Goal: Task Accomplishment & Management: Manage account settings

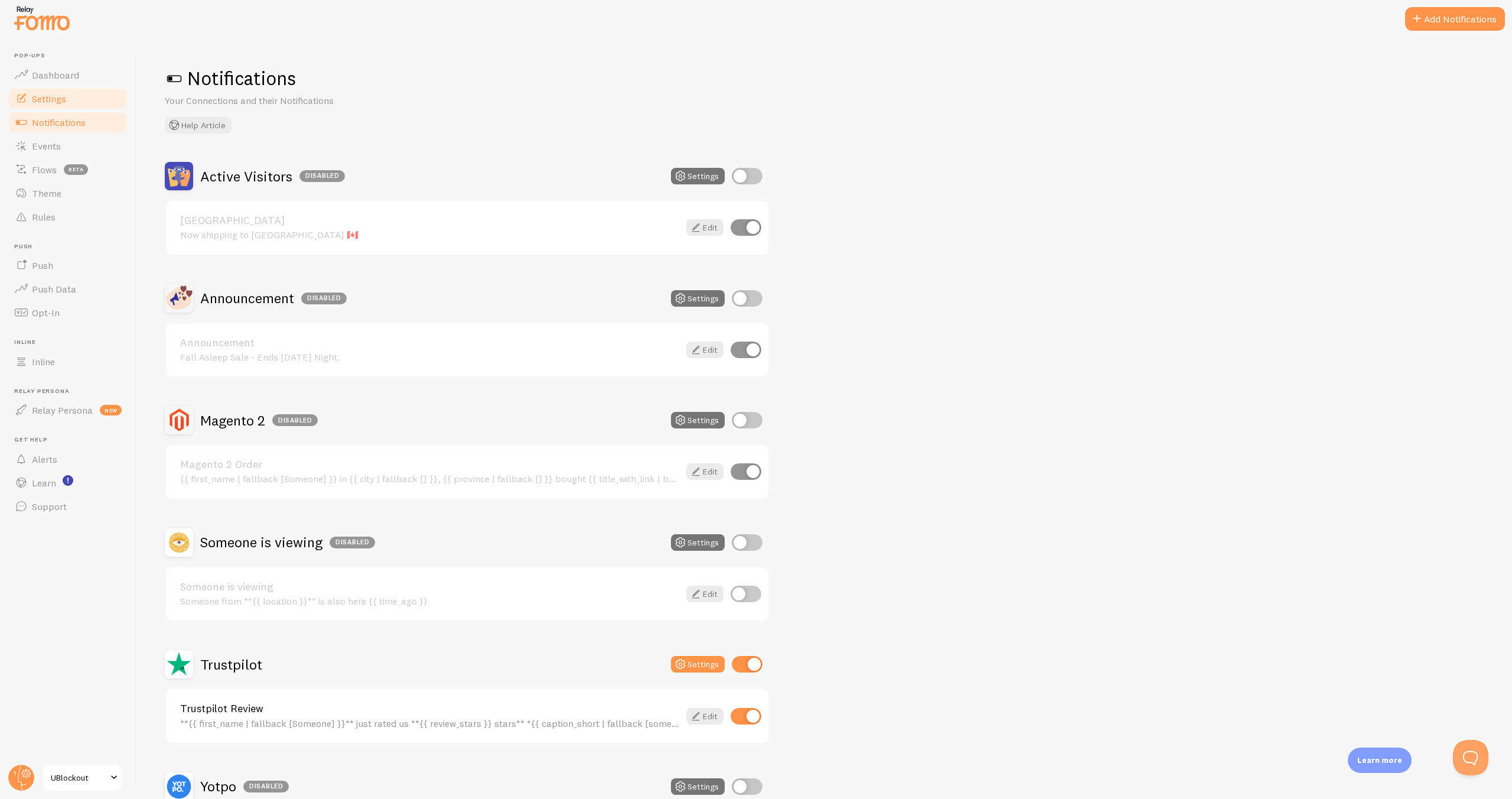
click at [92, 96] on link "Settings" at bounding box center [67, 99] width 122 height 24
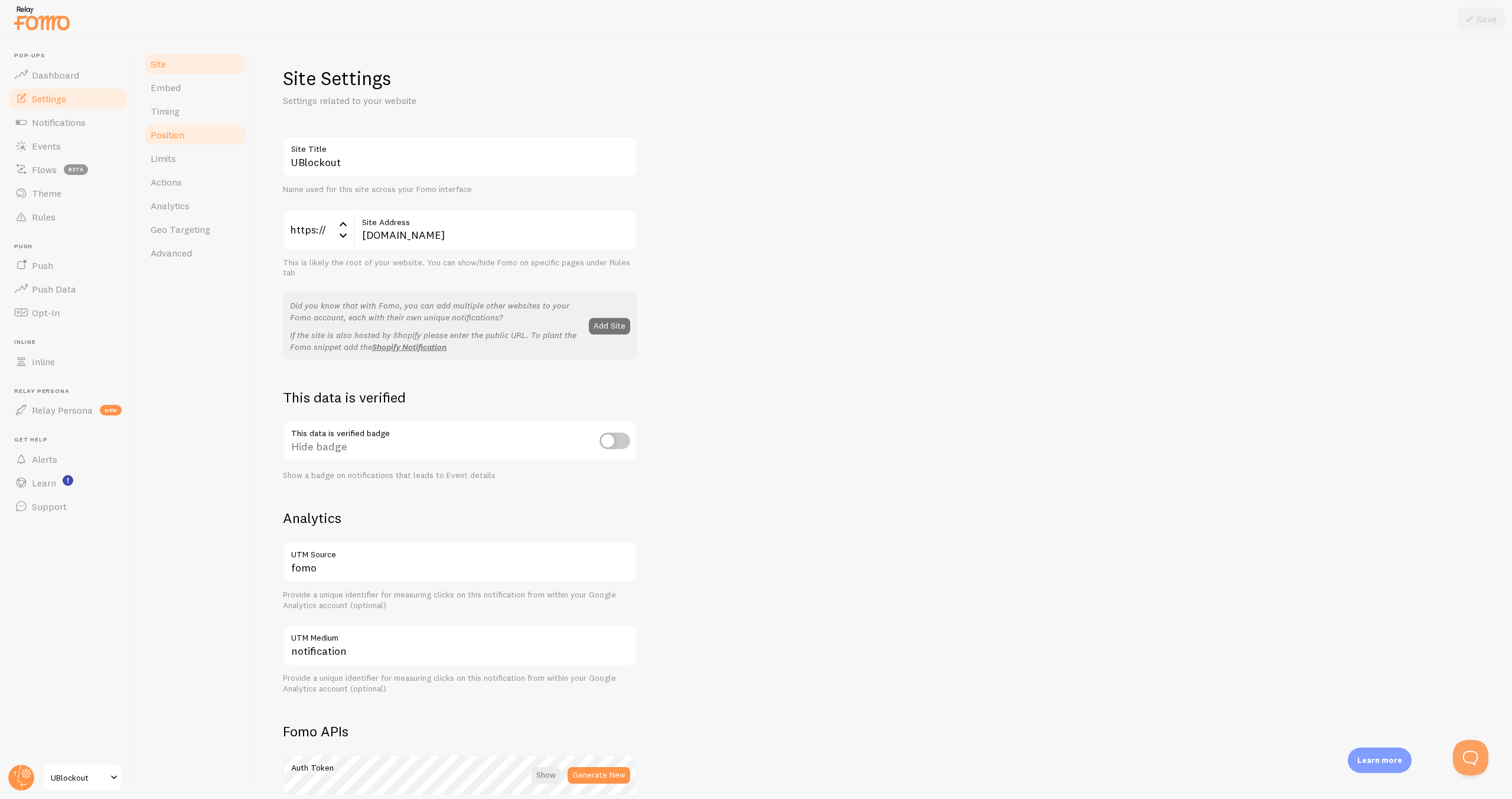
click at [174, 139] on span "Position" at bounding box center [167, 134] width 33 height 12
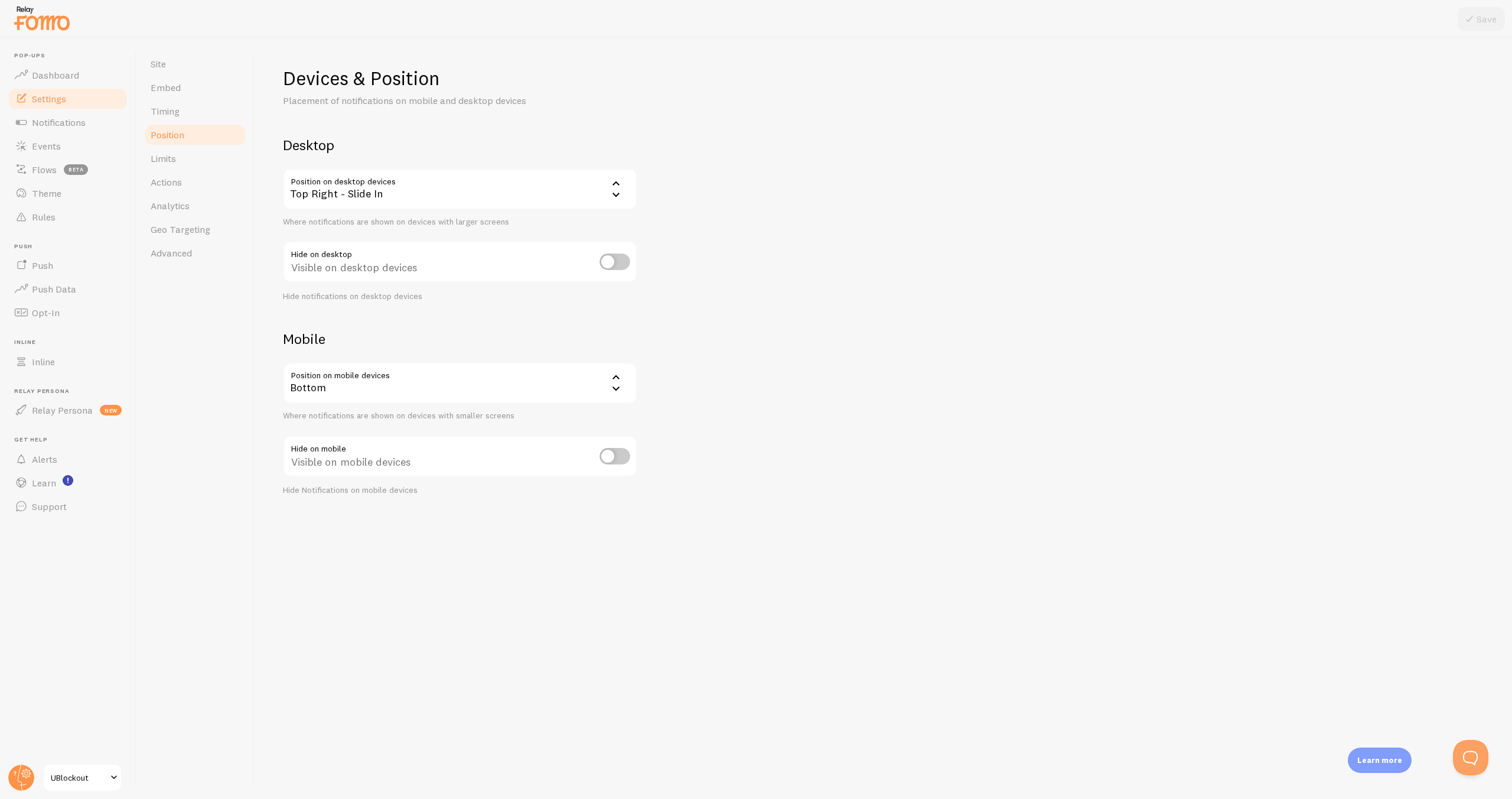
click at [444, 191] on div "Top Right - Slide In" at bounding box center [460, 189] width 355 height 42
click at [349, 307] on li "Bottom Left - Slide In" at bounding box center [460, 305] width 352 height 20
click at [391, 392] on div "Bottom" at bounding box center [460, 383] width 355 height 42
click at [729, 396] on div "Devices & Position Placement of notifications on mobile and desktop devices Des…" at bounding box center [884, 281] width 1201 height 430
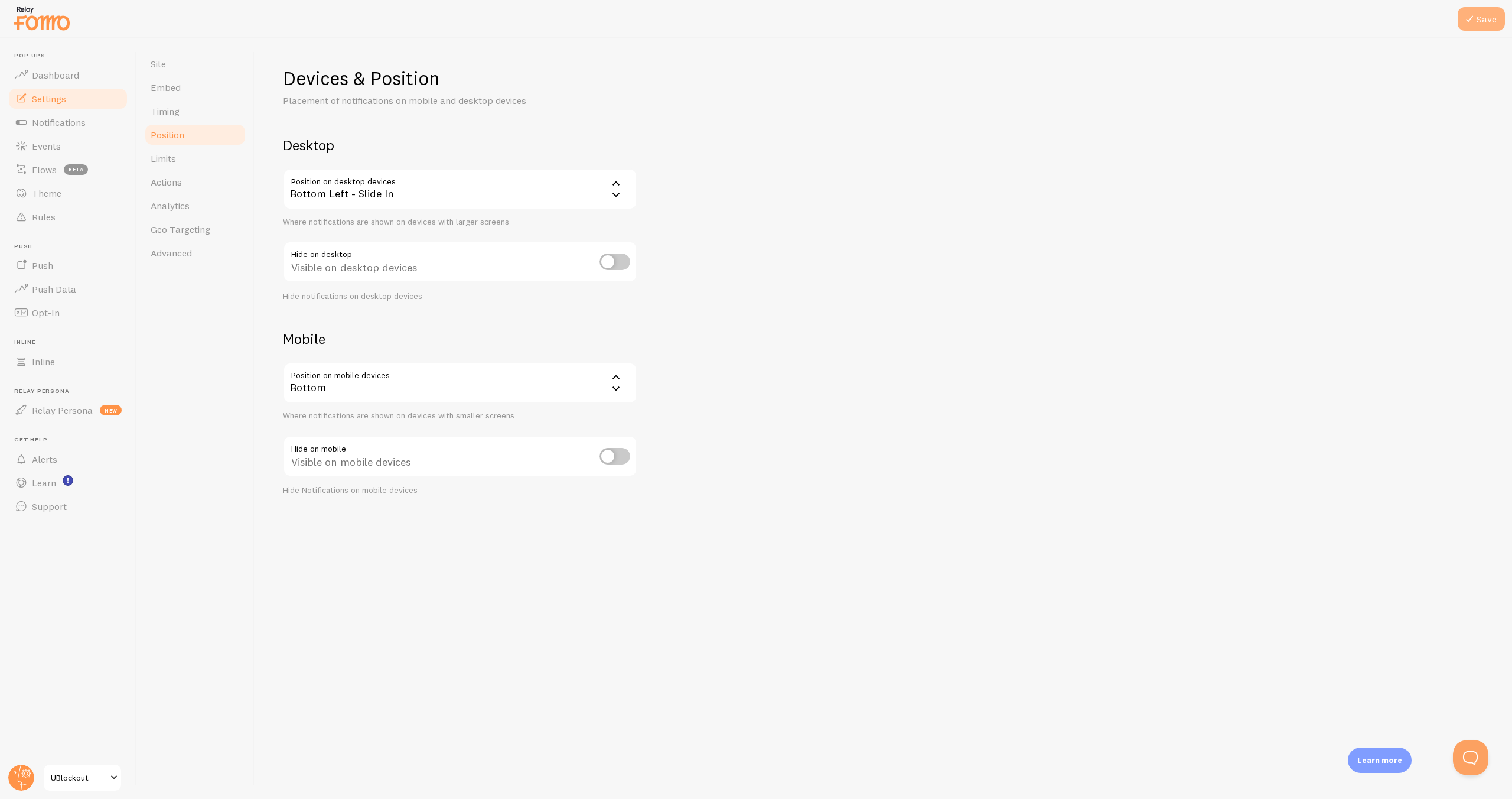
click at [1487, 16] on button "Save" at bounding box center [1481, 18] width 47 height 24
click at [976, 271] on div "Devices & Position Placement of notifications on mobile and desktop devices Des…" at bounding box center [884, 281] width 1201 height 430
click at [519, 203] on div "Bottom Left - Slide In" at bounding box center [460, 189] width 355 height 42
click at [759, 252] on div "Devices & Position Placement of notifications on mobile and desktop devices Des…" at bounding box center [884, 281] width 1201 height 430
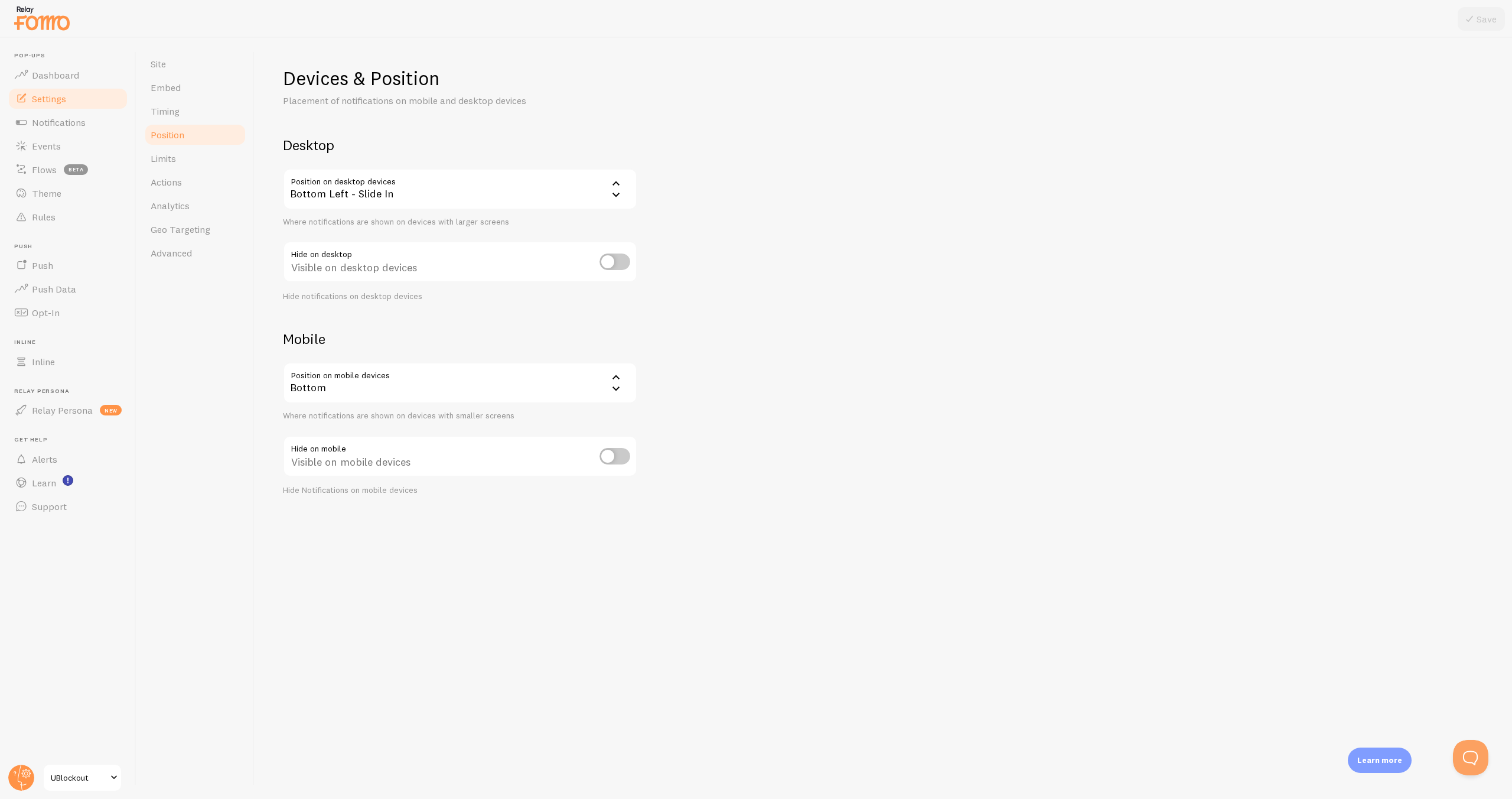
click at [400, 394] on div "Bottom" at bounding box center [460, 383] width 355 height 42
click at [450, 187] on div "Bottom Left - Slide In" at bounding box center [460, 189] width 355 height 42
click at [349, 287] on li "Top Right" at bounding box center [460, 288] width 352 height 20
click at [374, 178] on div "Top Right" at bounding box center [460, 189] width 355 height 42
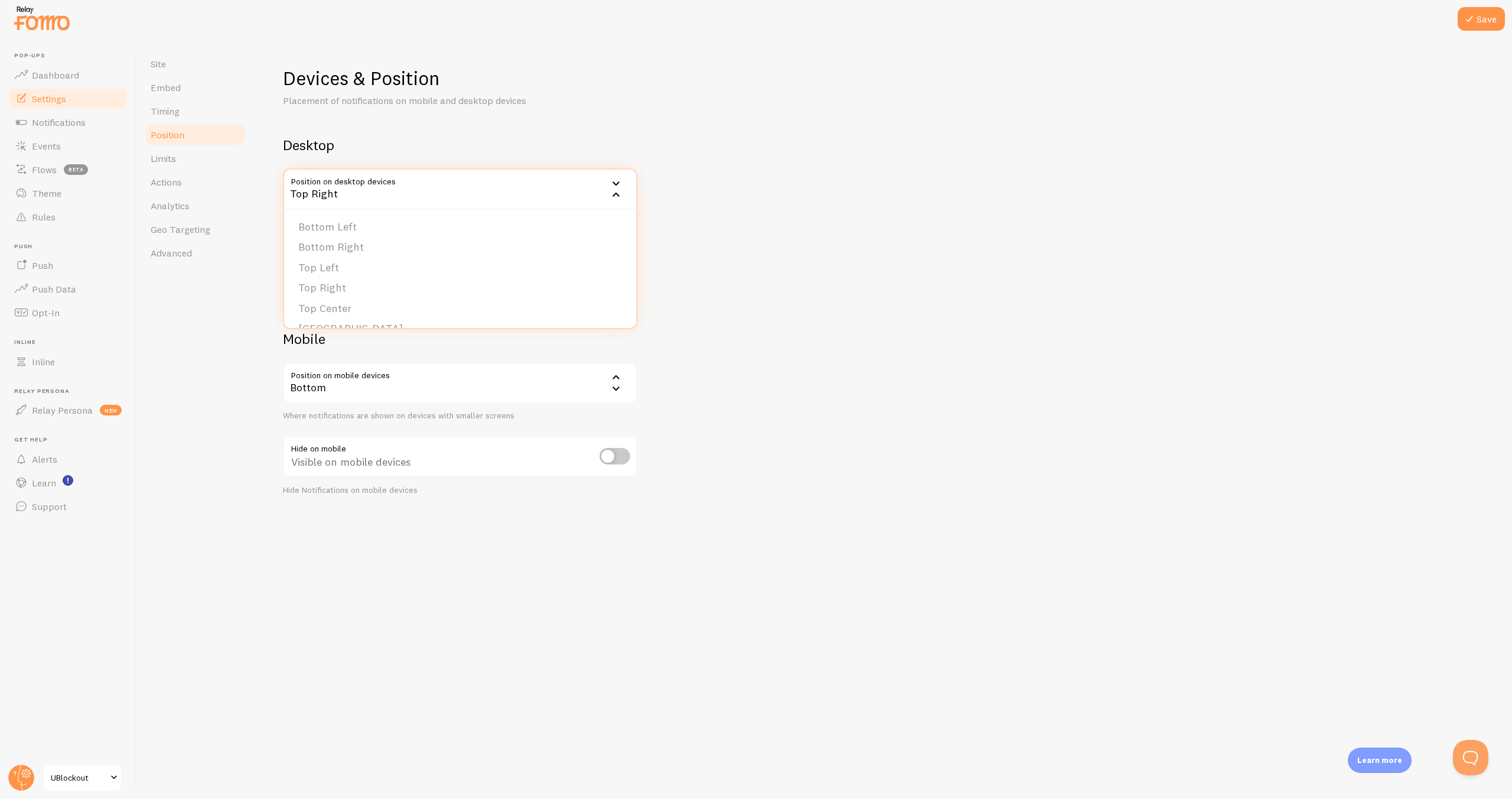
click at [1339, 127] on div "Devices & Position Placement of notifications on mobile and desktop devices Des…" at bounding box center [884, 281] width 1201 height 430
click at [592, 194] on div "Top Right" at bounding box center [460, 189] width 355 height 42
click at [939, 198] on div "Devices & Position Placement of notifications on mobile and desktop devices Des…" at bounding box center [884, 281] width 1201 height 430
click at [53, 122] on span "Notifications" at bounding box center [59, 122] width 54 height 12
click at [35, 120] on span "Notifications" at bounding box center [59, 122] width 54 height 12
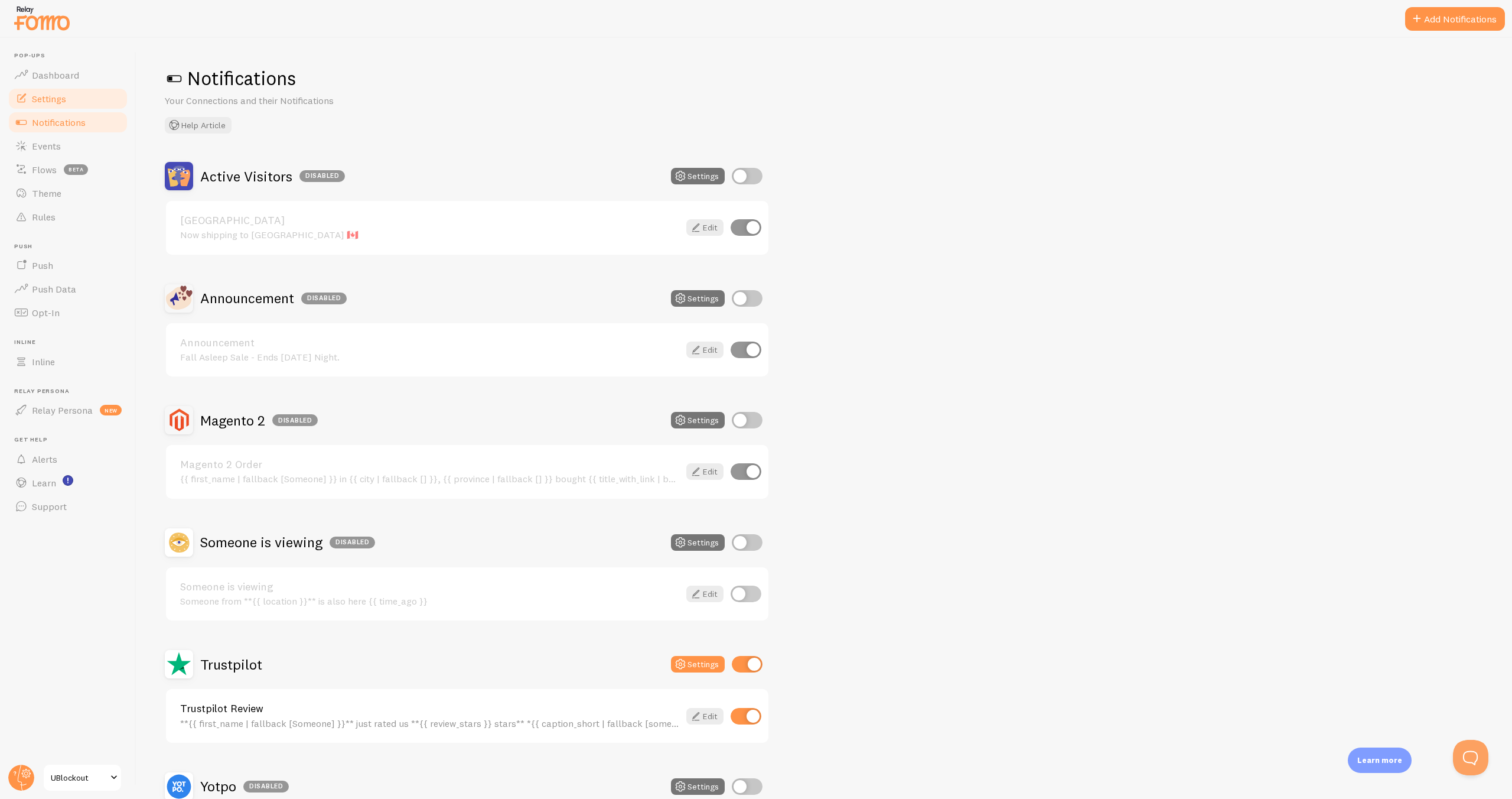
click at [52, 93] on span "Settings" at bounding box center [49, 98] width 34 height 12
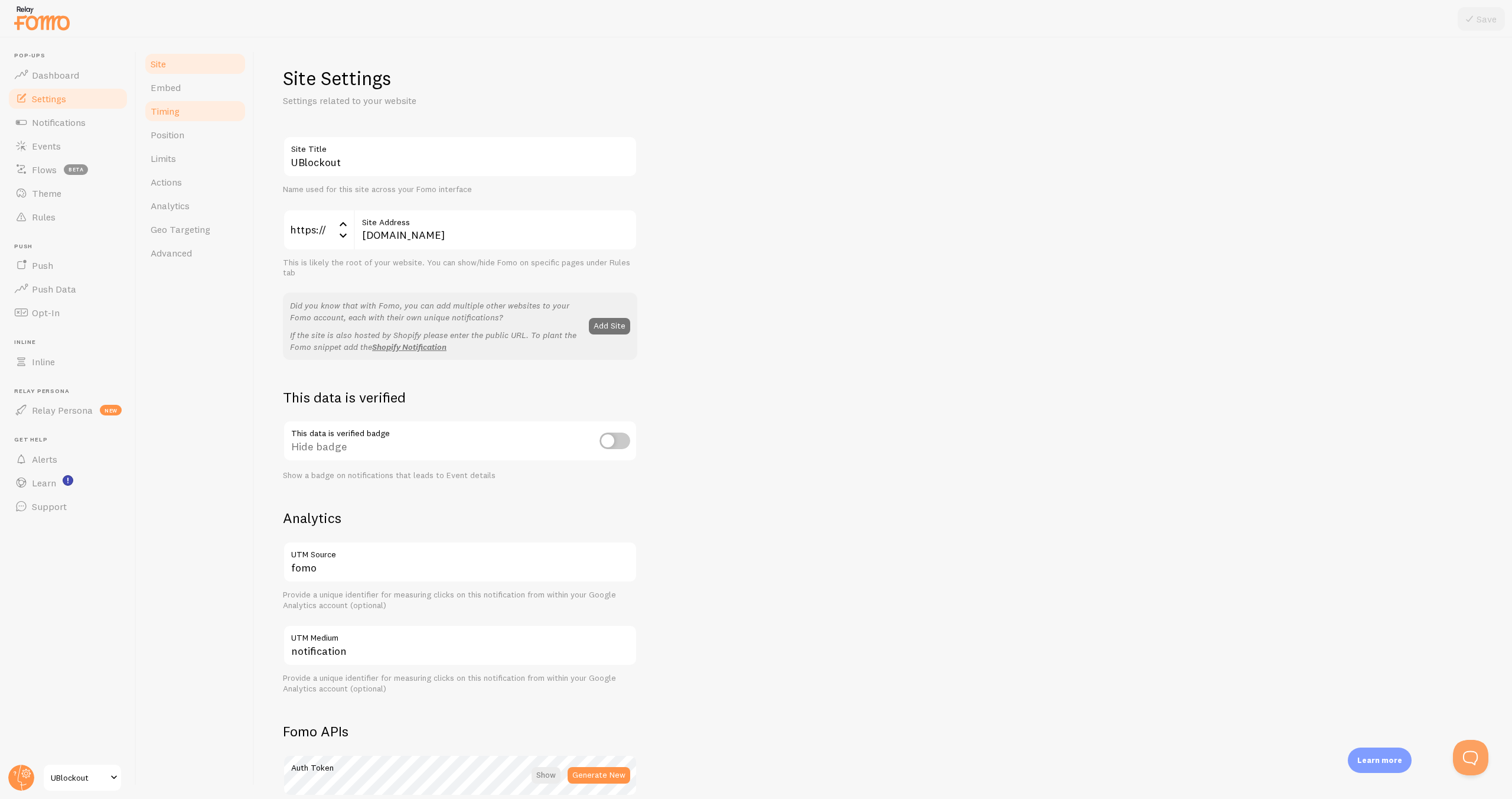
click at [182, 109] on link "Timing" at bounding box center [195, 111] width 103 height 24
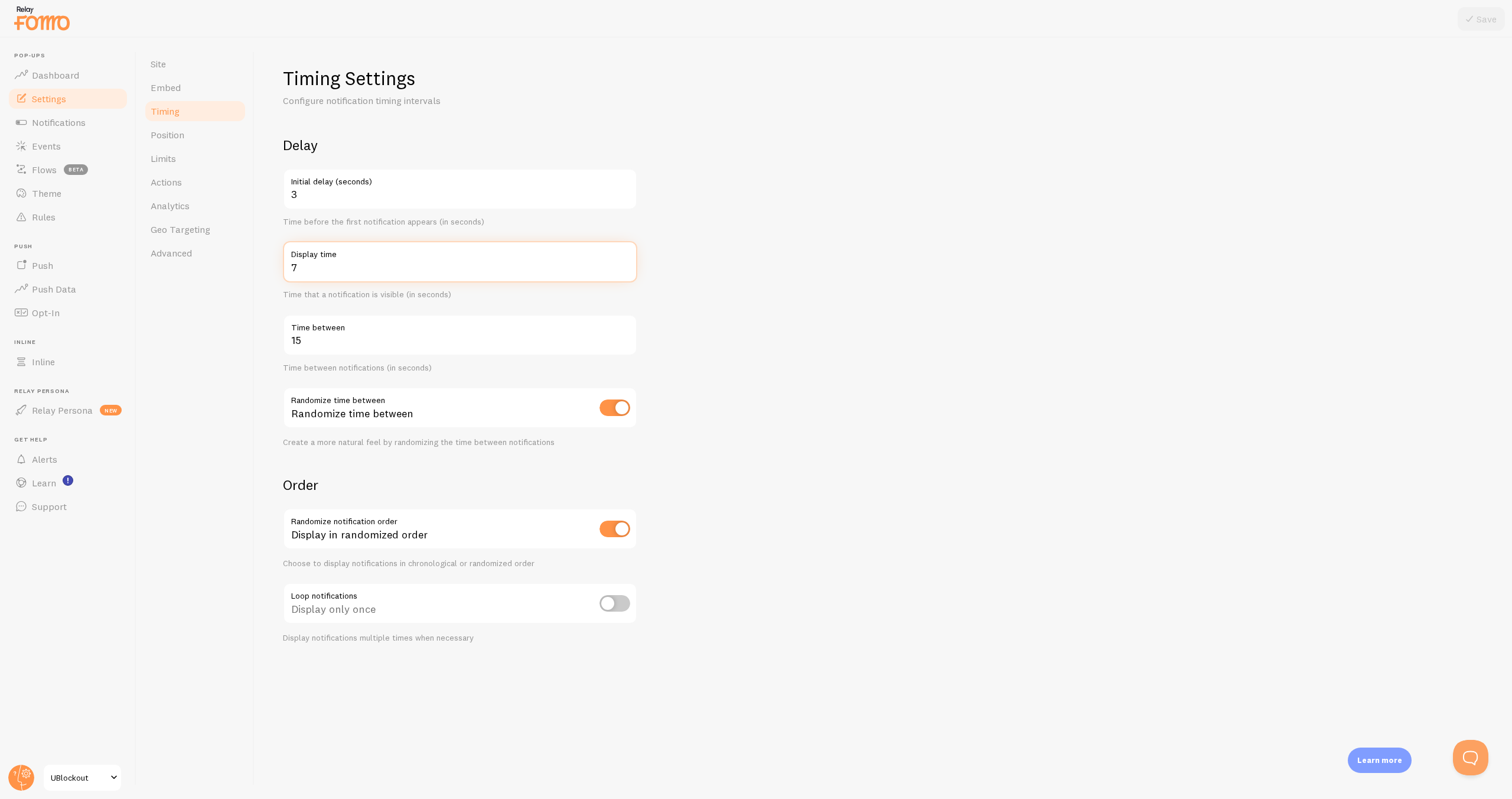
click at [323, 267] on input "7" at bounding box center [460, 262] width 355 height 42
drag, startPoint x: 321, startPoint y: 269, endPoint x: 276, endPoint y: 266, distance: 45.1
click at [276, 266] on div "Timing Settings Configure notification timing intervals Delay 3 Initial delay (…" at bounding box center [883, 418] width 1257 height 761
drag, startPoint x: 311, startPoint y: 338, endPoint x: 266, endPoint y: 338, distance: 45.0
click at [266, 339] on div "Timing Settings Configure notification timing intervals Delay 3 Initial delay (…" at bounding box center [883, 418] width 1257 height 761
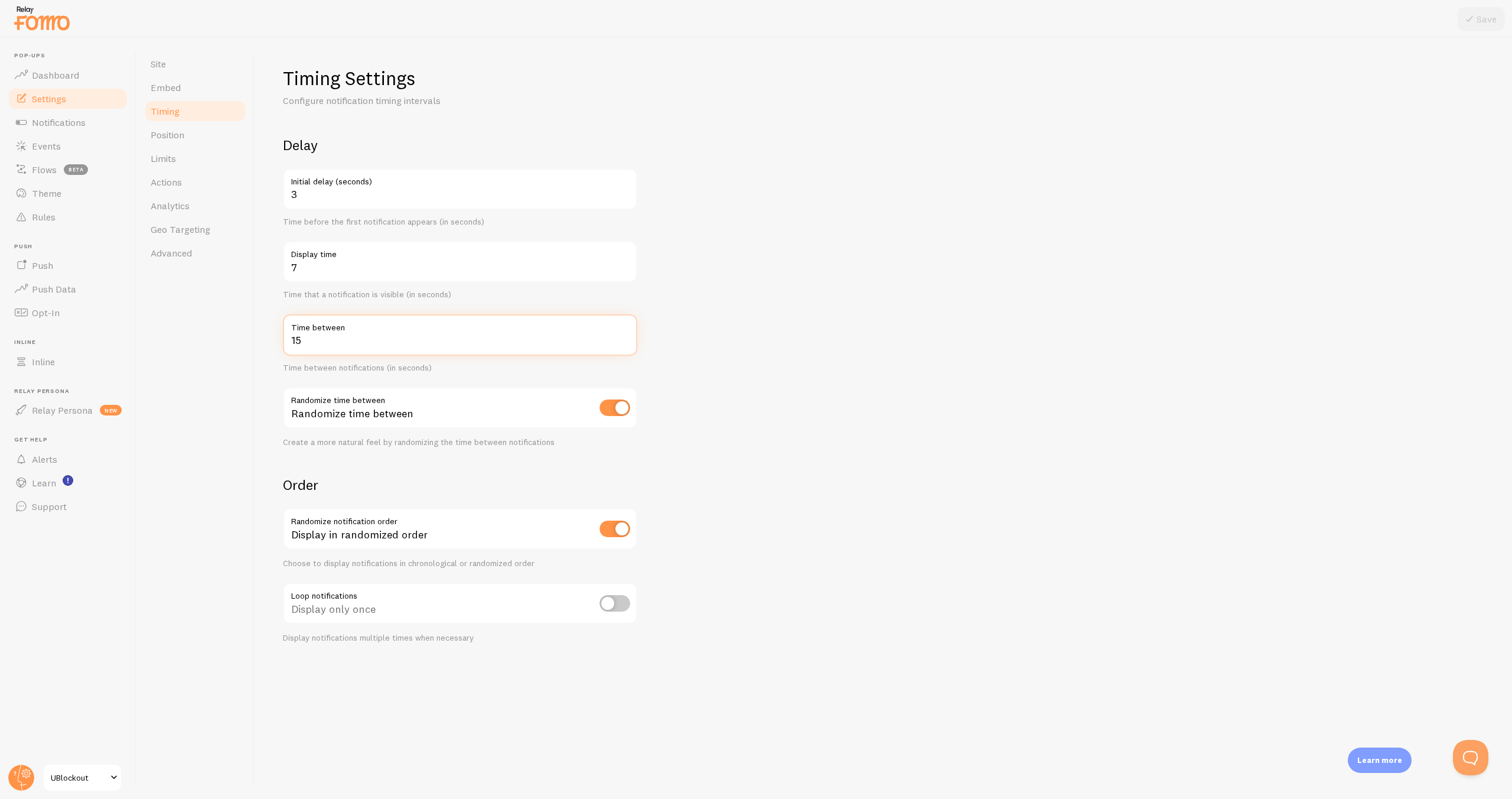
drag, startPoint x: 319, startPoint y: 341, endPoint x: 278, endPoint y: 335, distance: 41.4
click at [278, 335] on div "Timing Settings Configure notification timing intervals Delay 3 Initial delay (…" at bounding box center [883, 418] width 1257 height 761
type input "30"
drag, startPoint x: 802, startPoint y: 352, endPoint x: 742, endPoint y: 389, distance: 70.5
click at [801, 351] on form "Delay 3 Initial delay (seconds) Time before the first notification appears (in …" at bounding box center [884, 390] width 1201 height 507
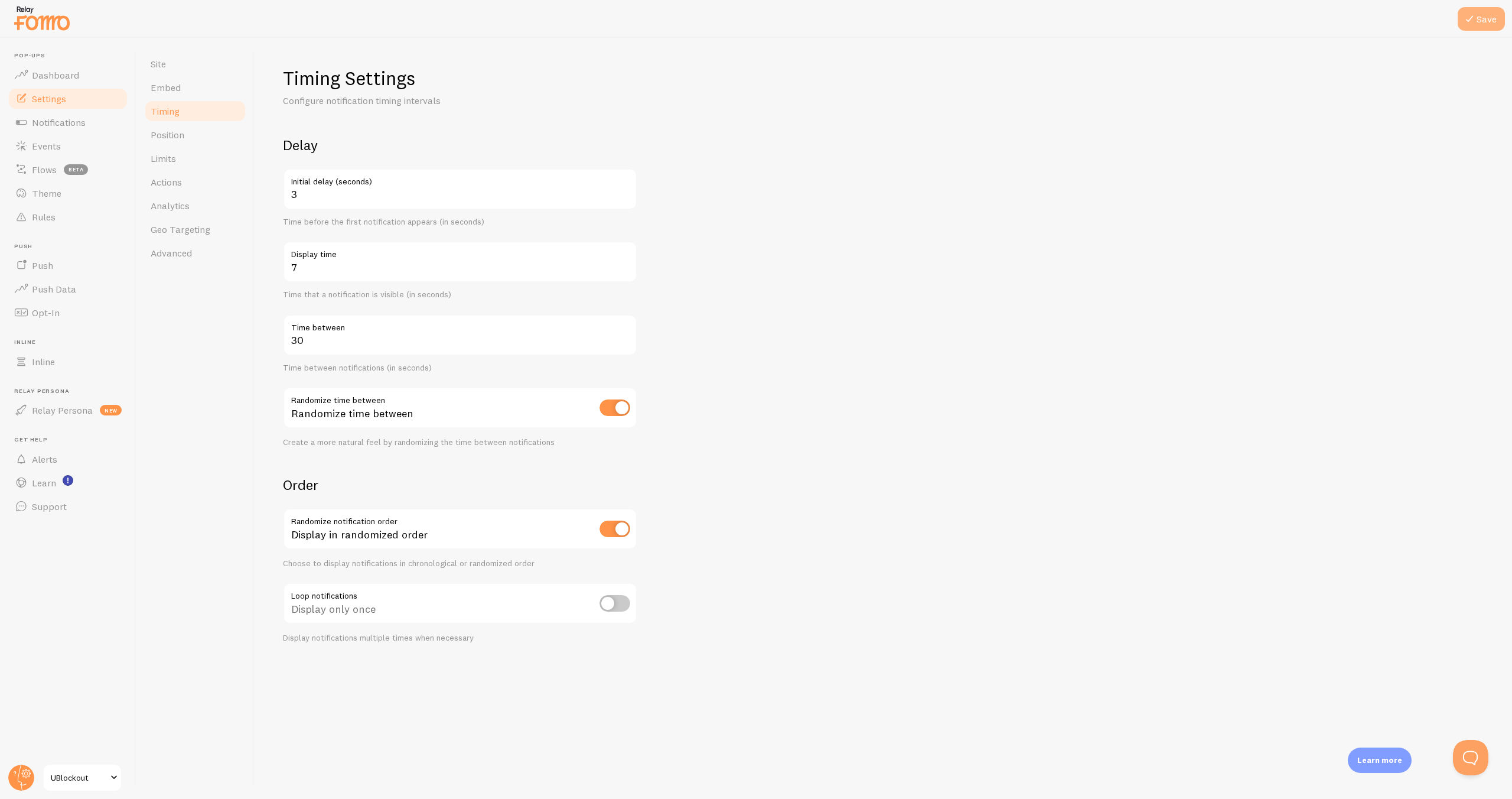
click at [1477, 18] on button "Save" at bounding box center [1481, 18] width 47 height 24
click at [46, 212] on span "Rules" at bounding box center [44, 217] width 24 height 12
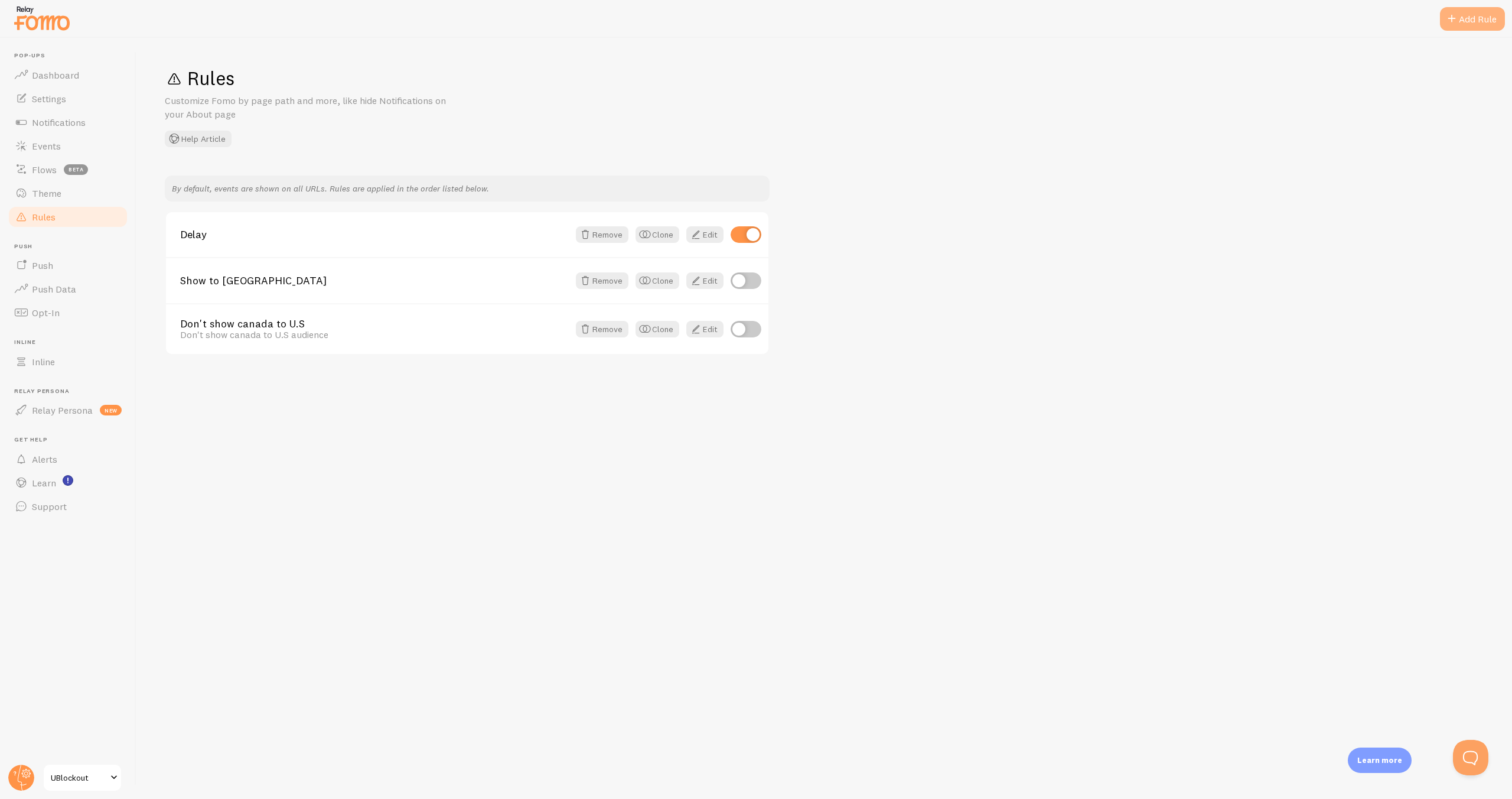
click at [1469, 15] on div "Add Rule" at bounding box center [1472, 18] width 65 height 24
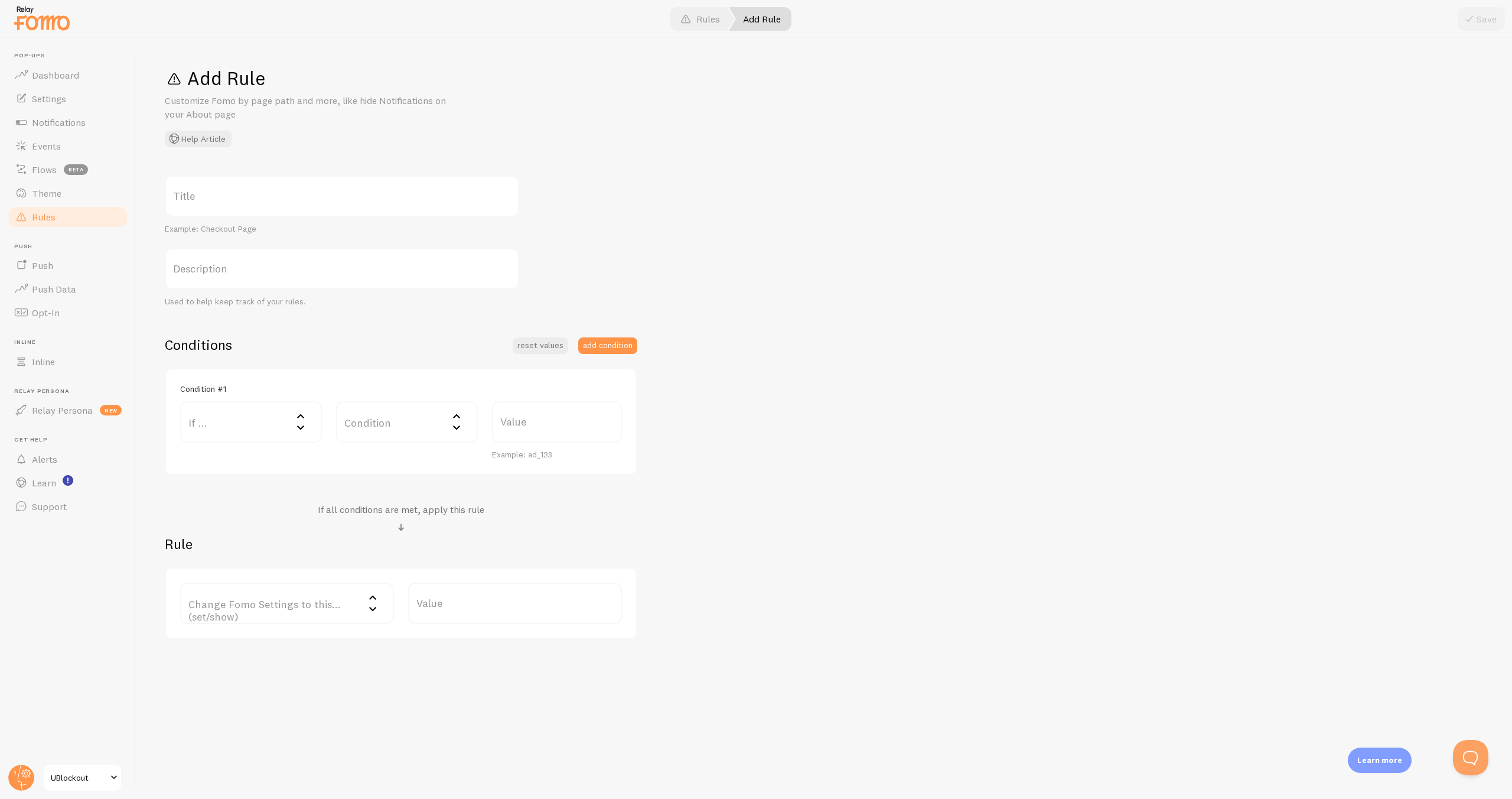
click at [216, 209] on label "Title" at bounding box center [342, 196] width 355 height 42
click at [216, 209] on input "Title" at bounding box center [342, 196] width 355 height 42
click at [261, 433] on label "If ..." at bounding box center [251, 422] width 142 height 42
click at [238, 460] on li "URL Path" at bounding box center [251, 460] width 140 height 20
click at [400, 470] on div "Equals" at bounding box center [407, 462] width 142 height 42
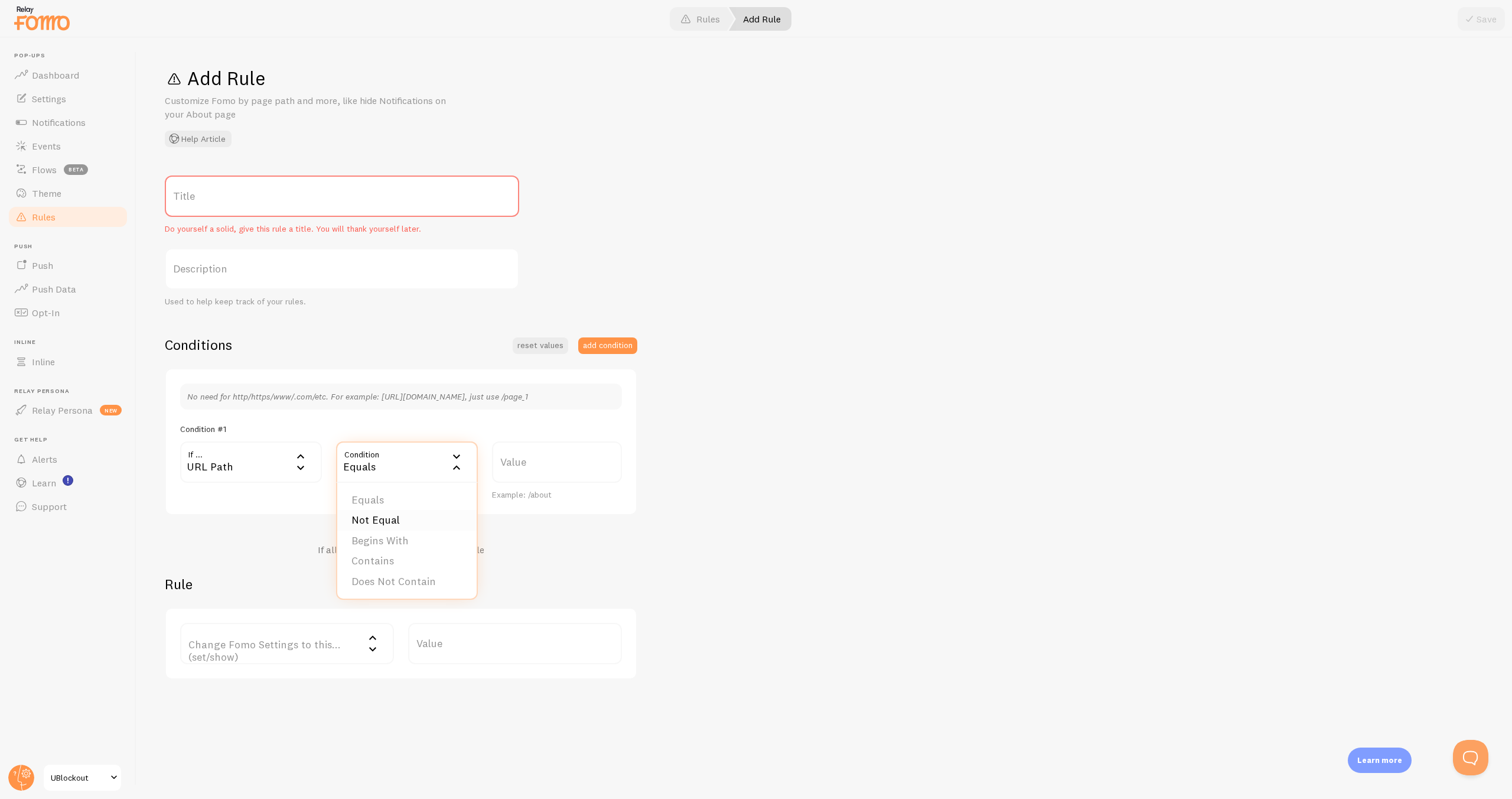
click at [391, 520] on li "Not Equal" at bounding box center [406, 520] width 140 height 20
click at [561, 462] on label "Value" at bounding box center [557, 462] width 130 height 42
click at [561, 462] on input "Value" at bounding box center [557, 462] width 130 height 42
type input "ultimate-blackout-shade"
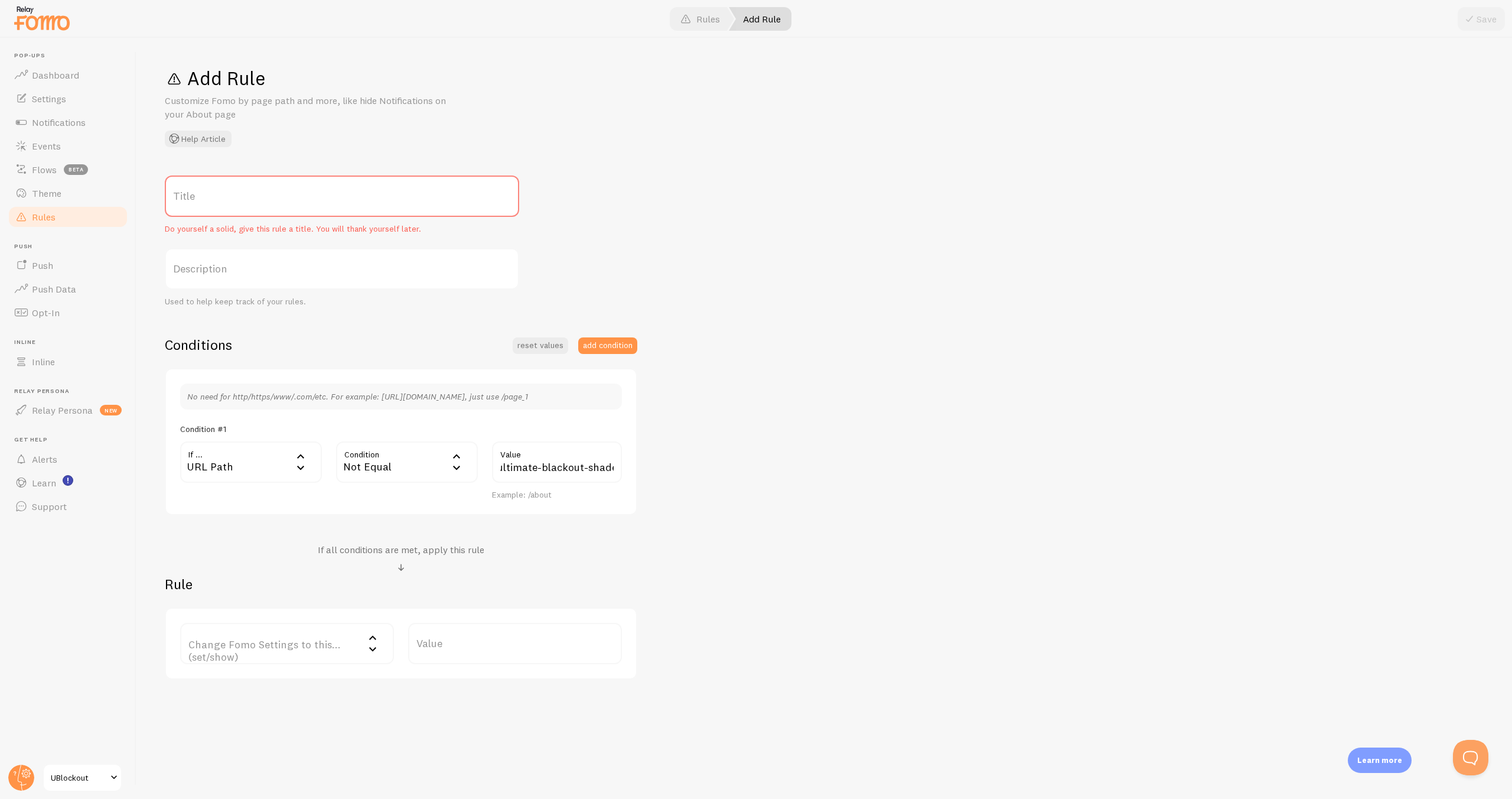
click at [278, 198] on label "Title" at bounding box center [342, 196] width 355 height 42
click at [278, 198] on input "Title" at bounding box center [342, 196] width 355 height 42
click at [319, 648] on label "Change Fomo Settings to this... (set/show)" at bounding box center [287, 643] width 214 height 42
click at [283, 707] on li "Do Not Show Template" at bounding box center [287, 702] width 212 height 20
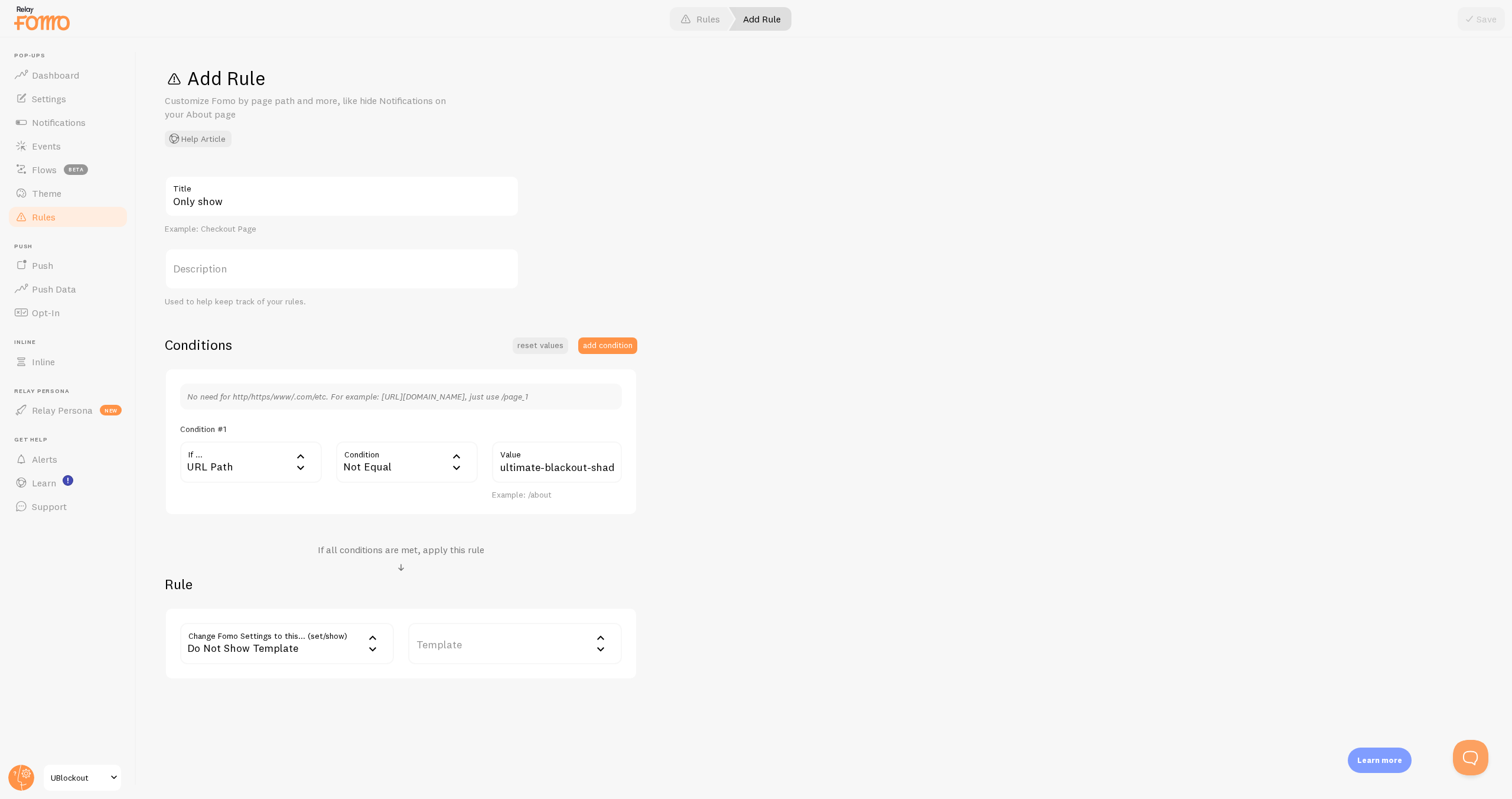
click at [498, 651] on label "Template" at bounding box center [515, 643] width 214 height 42
click at [494, 676] on li "Trustpilot Review" at bounding box center [515, 682] width 212 height 20
click at [818, 612] on div "Only show Title Example: Checkout Page Description Used to help keep track of y…" at bounding box center [824, 428] width 1319 height 504
click at [242, 202] on input "Only show" at bounding box center [342, 196] width 355 height 42
type input "Only show on PDP"
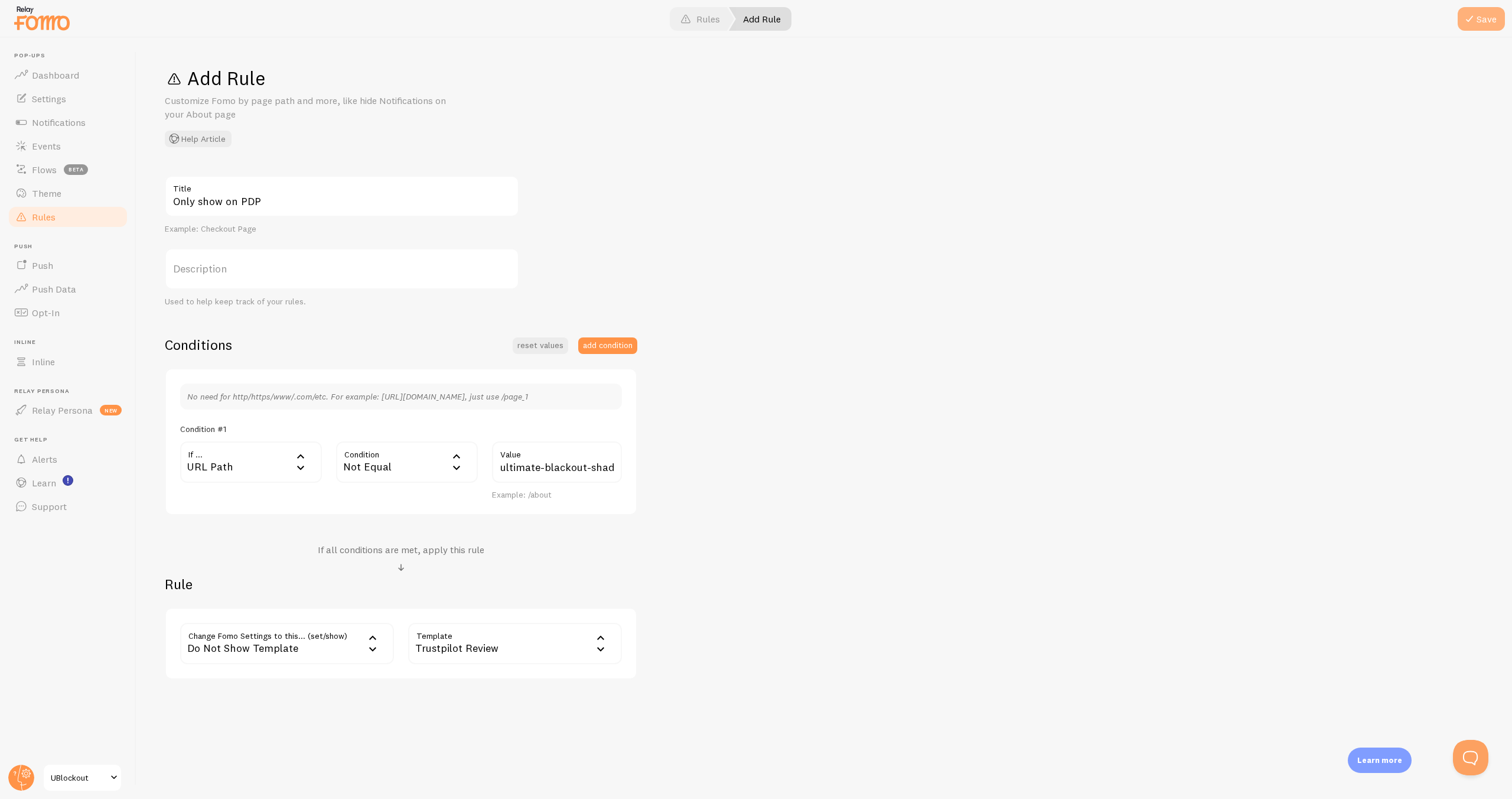
click at [1485, 25] on button "Save" at bounding box center [1481, 18] width 47 height 24
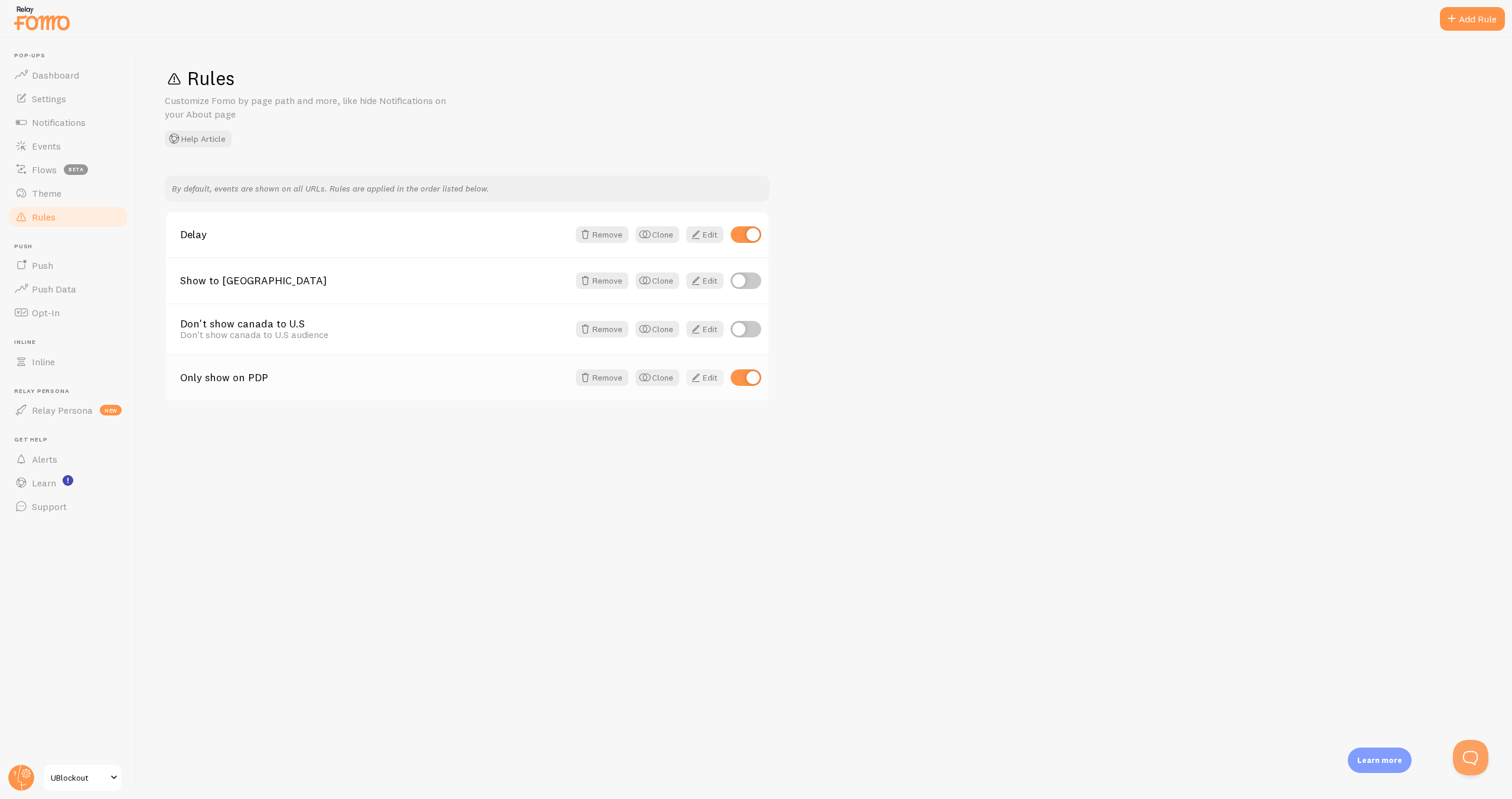
click at [709, 379] on link "Edit" at bounding box center [705, 377] width 37 height 16
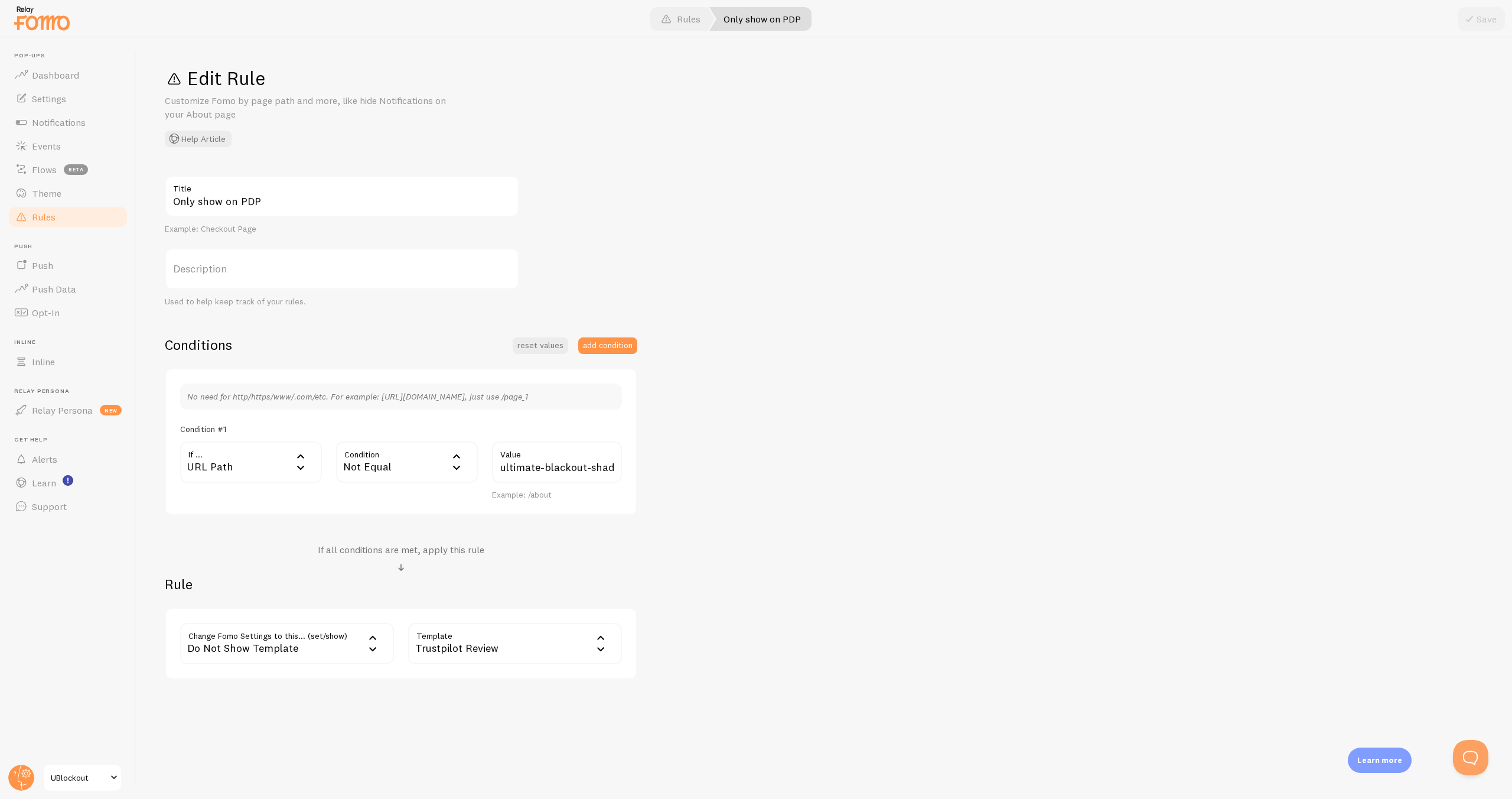
click at [401, 551] on h4 "If all conditions are met, apply this rule" at bounding box center [401, 550] width 167 height 12
click at [400, 568] on span at bounding box center [401, 567] width 14 height 14
click at [596, 346] on button "add condition" at bounding box center [607, 345] width 59 height 16
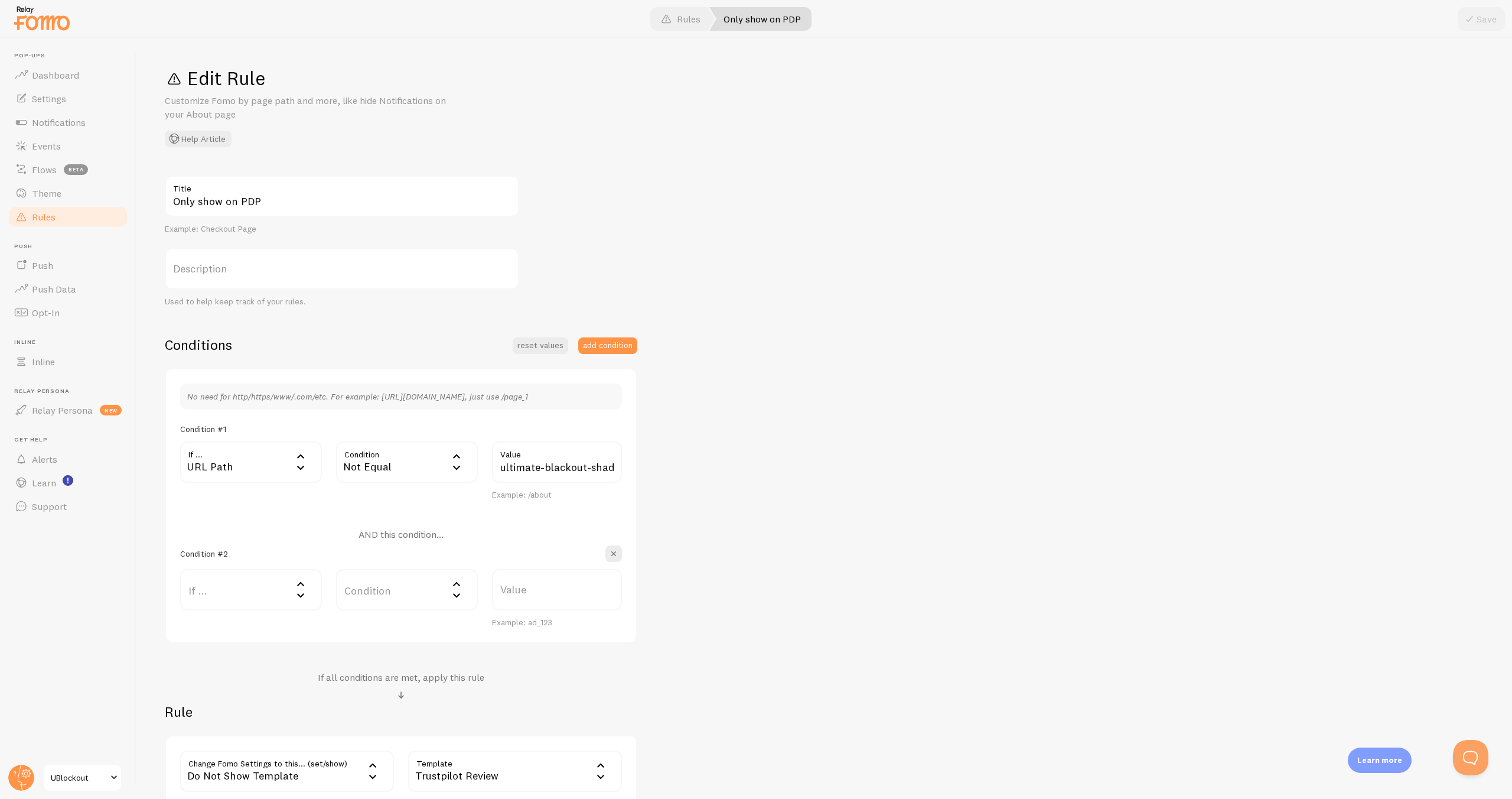
click at [401, 533] on h4 "AND this condition..." at bounding box center [401, 535] width 85 height 12
drag, startPoint x: 359, startPoint y: 542, endPoint x: 434, endPoint y: 542, distance: 75.0
click at [375, 540] on div "AND this condition..." at bounding box center [401, 537] width 85 height 17
click at [389, 546] on div "Condition #2" at bounding box center [401, 554] width 442 height 16
click at [542, 465] on input "ultimate-blackout-shade" at bounding box center [557, 462] width 130 height 42
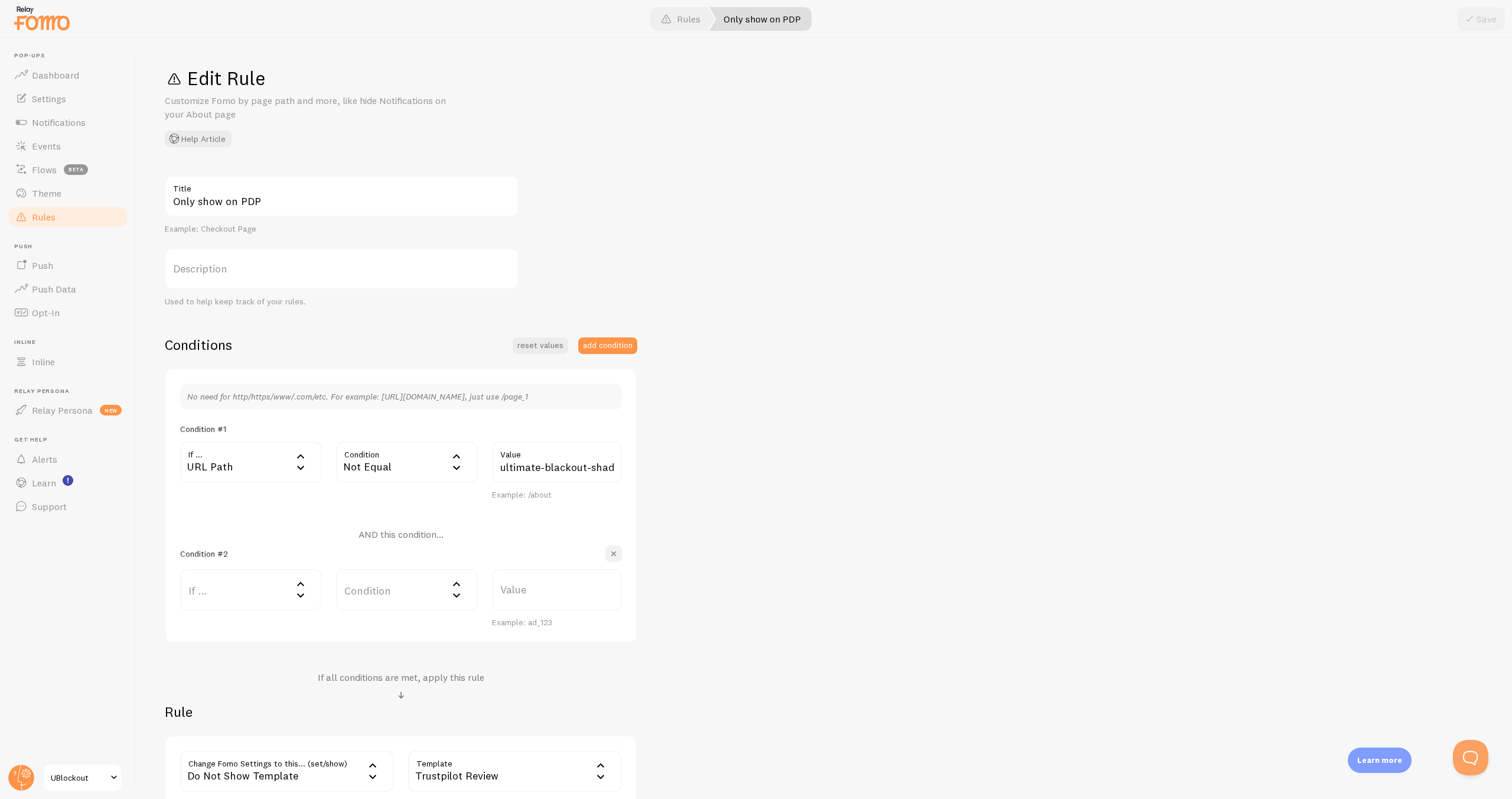
click at [610, 552] on span "button" at bounding box center [613, 553] width 12 height 12
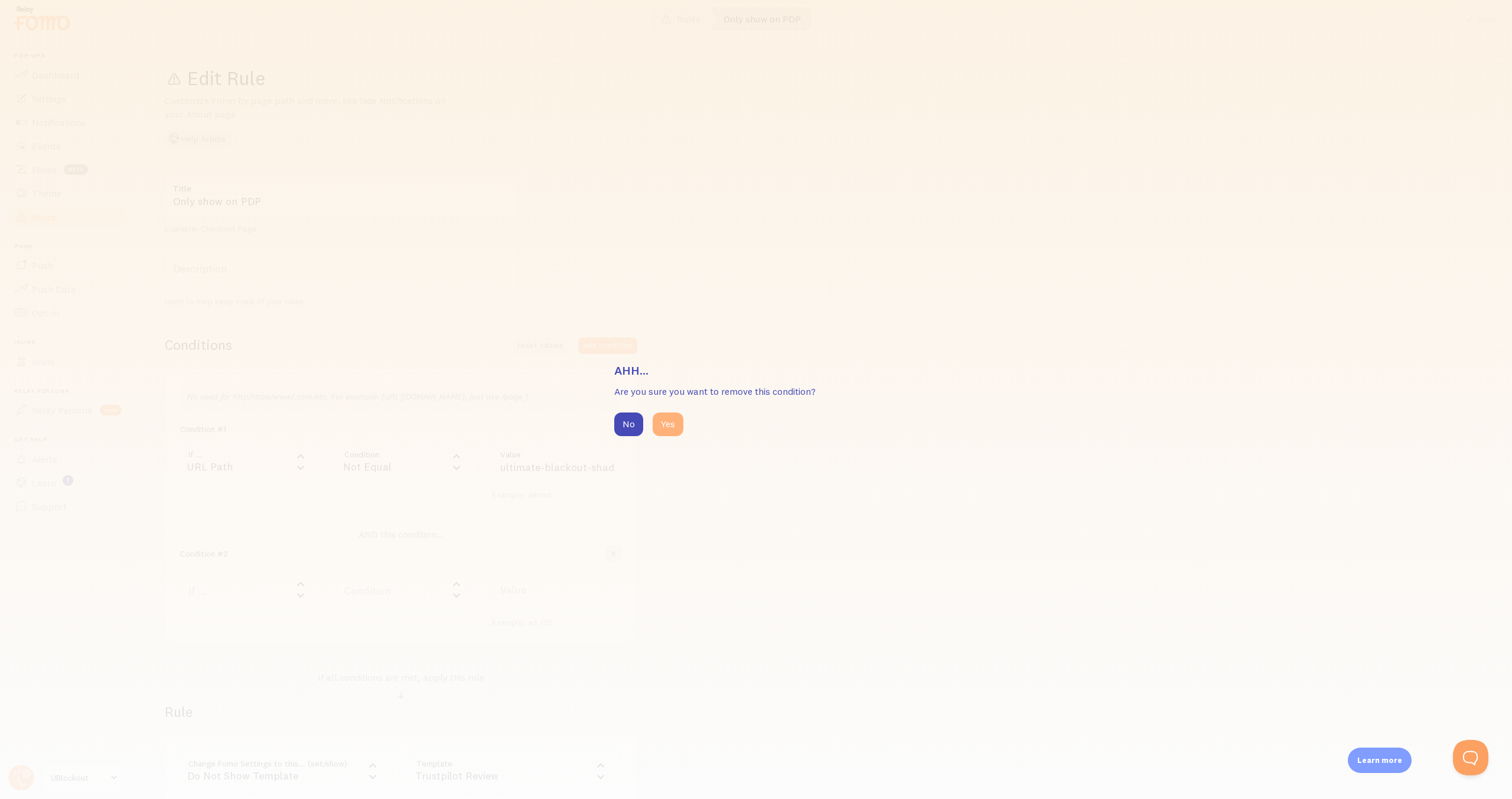
click at [675, 425] on button "Yes" at bounding box center [668, 424] width 31 height 24
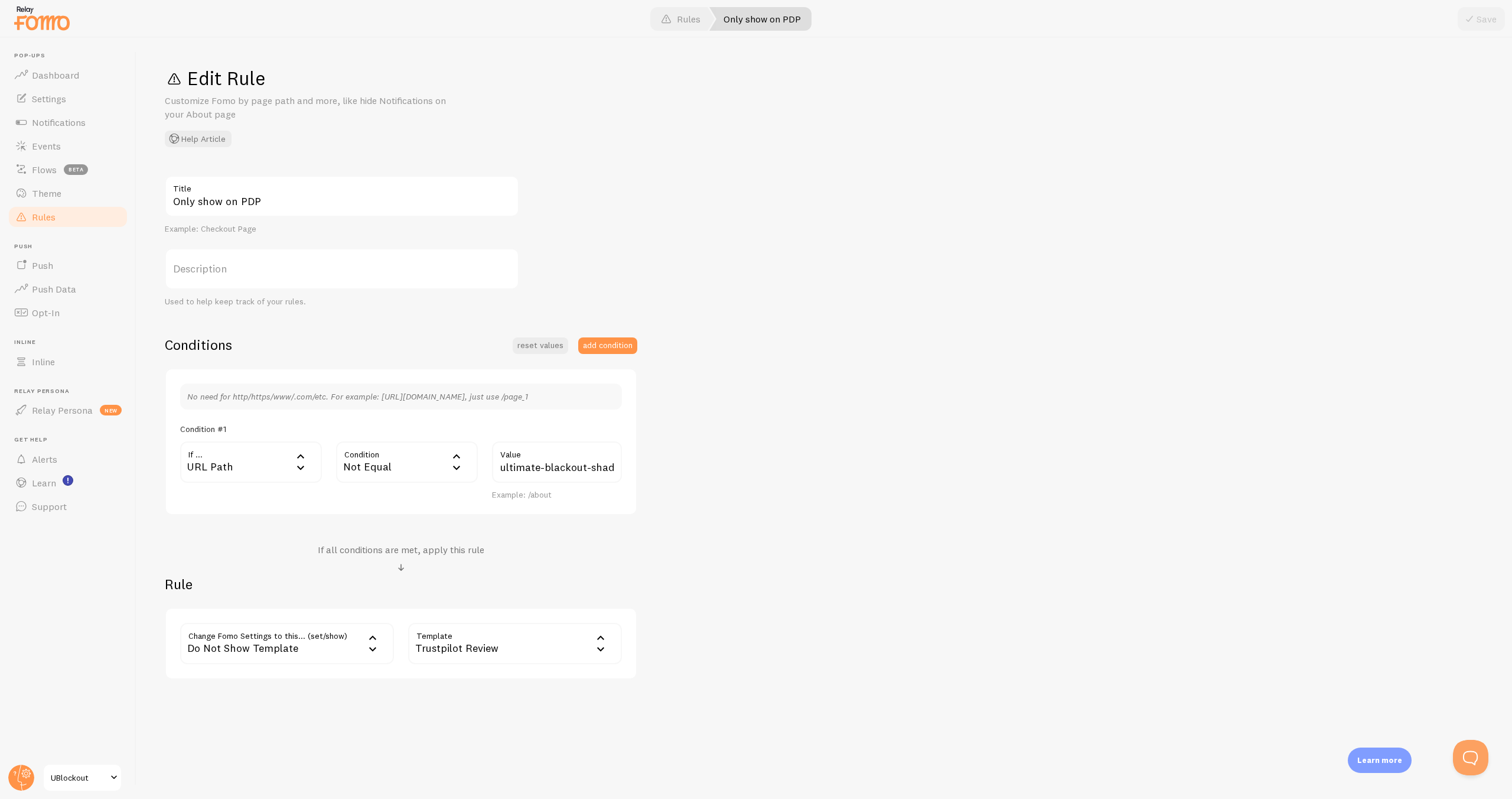
click at [708, 203] on div "Only show on PDP Title Example: Checkout Page Description Used to help keep tra…" at bounding box center [824, 428] width 1319 height 504
click at [428, 551] on h4 "If all conditions are met, apply this rule" at bounding box center [401, 550] width 167 height 12
click at [279, 466] on div "URL Path" at bounding box center [251, 462] width 142 height 42
click at [394, 565] on span at bounding box center [401, 567] width 14 height 14
click at [310, 651] on div "Do Not Show Template" at bounding box center [287, 643] width 214 height 42
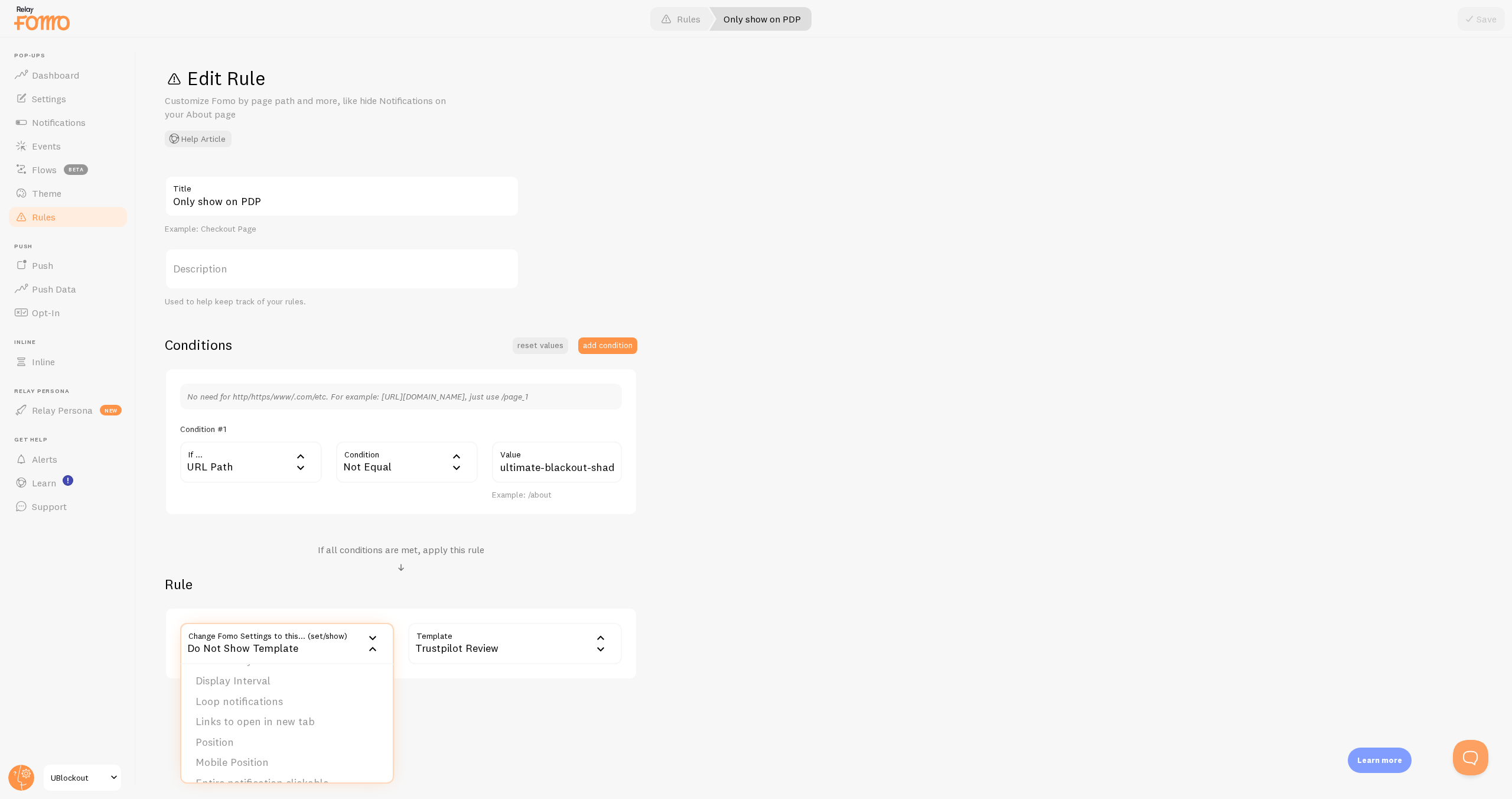
scroll to position [120, 0]
click at [253, 743] on li "Mobile Position" at bounding box center [287, 745] width 212 height 20
click at [443, 640] on label "Options" at bounding box center [515, 643] width 214 height 42
click at [738, 569] on div "Only show on PDP Title Example: Checkout Page Description Used to help keep tra…" at bounding box center [824, 436] width 1319 height 521
click at [342, 631] on div "Mobile Position" at bounding box center [287, 643] width 214 height 42
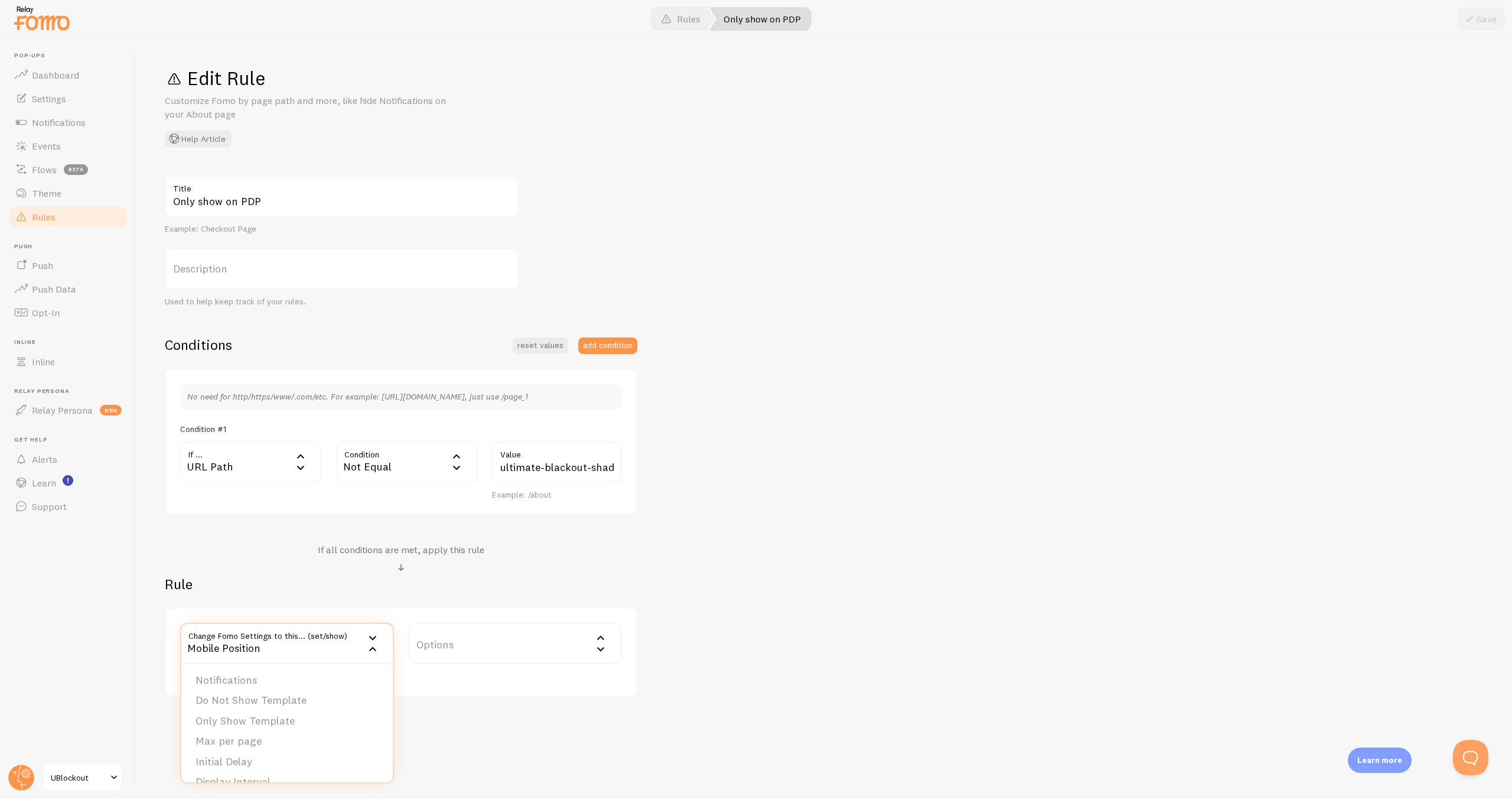
scroll to position [0, 0]
click at [272, 703] on li "Do Not Show Template" at bounding box center [287, 702] width 212 height 20
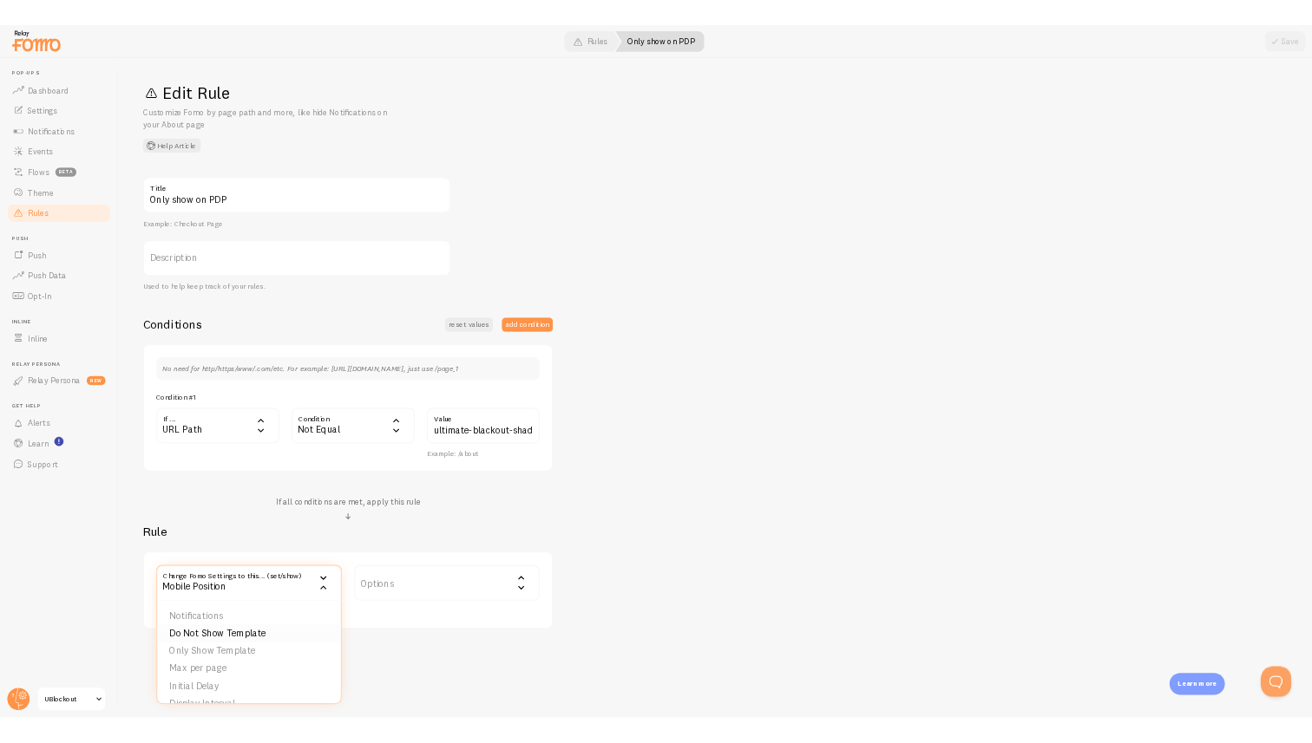
scroll to position [3, 0]
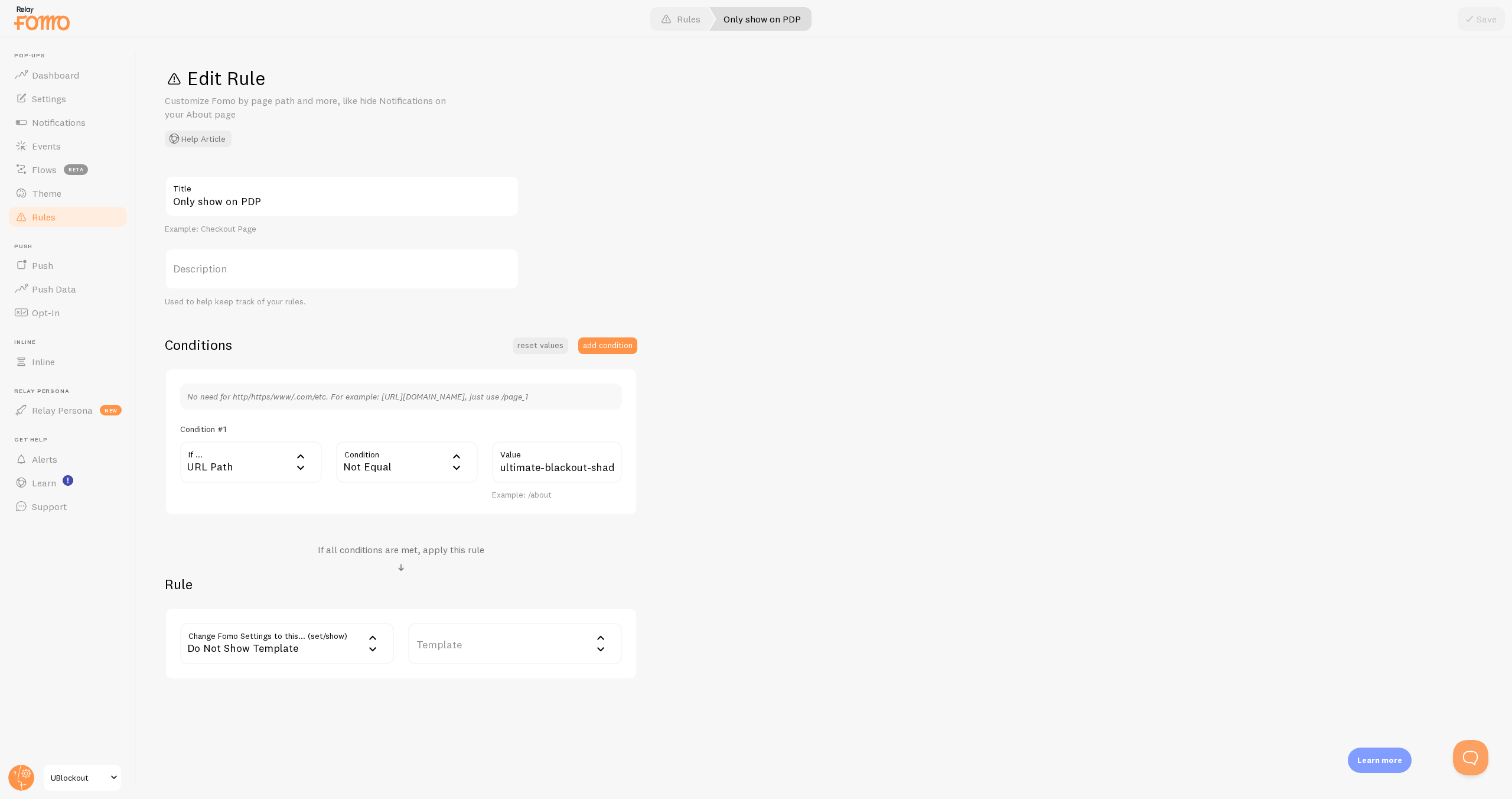
click at [488, 656] on label "Template" at bounding box center [515, 643] width 214 height 42
click at [481, 683] on li "Trustpilot Review" at bounding box center [515, 682] width 212 height 20
click at [752, 610] on div "Only show on PDP Title Example: Checkout Page Description Used to help keep tra…" at bounding box center [824, 428] width 1319 height 504
click at [1484, 20] on button "Save" at bounding box center [1481, 18] width 47 height 24
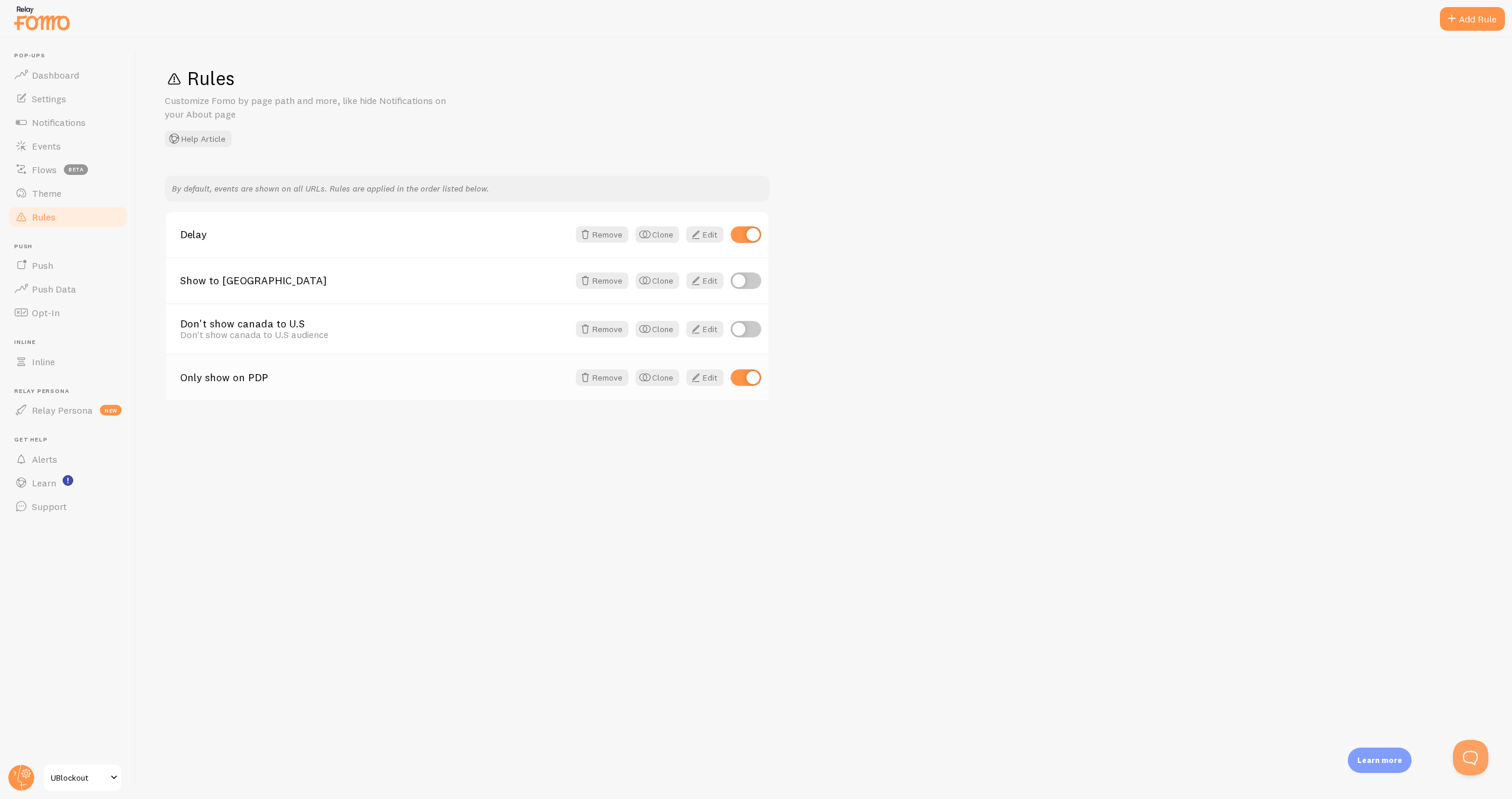
click at [233, 371] on div "Only show on PDP Remove Clone Edit" at bounding box center [467, 377] width 602 height 46
click at [706, 385] on link "Edit" at bounding box center [705, 377] width 37 height 16
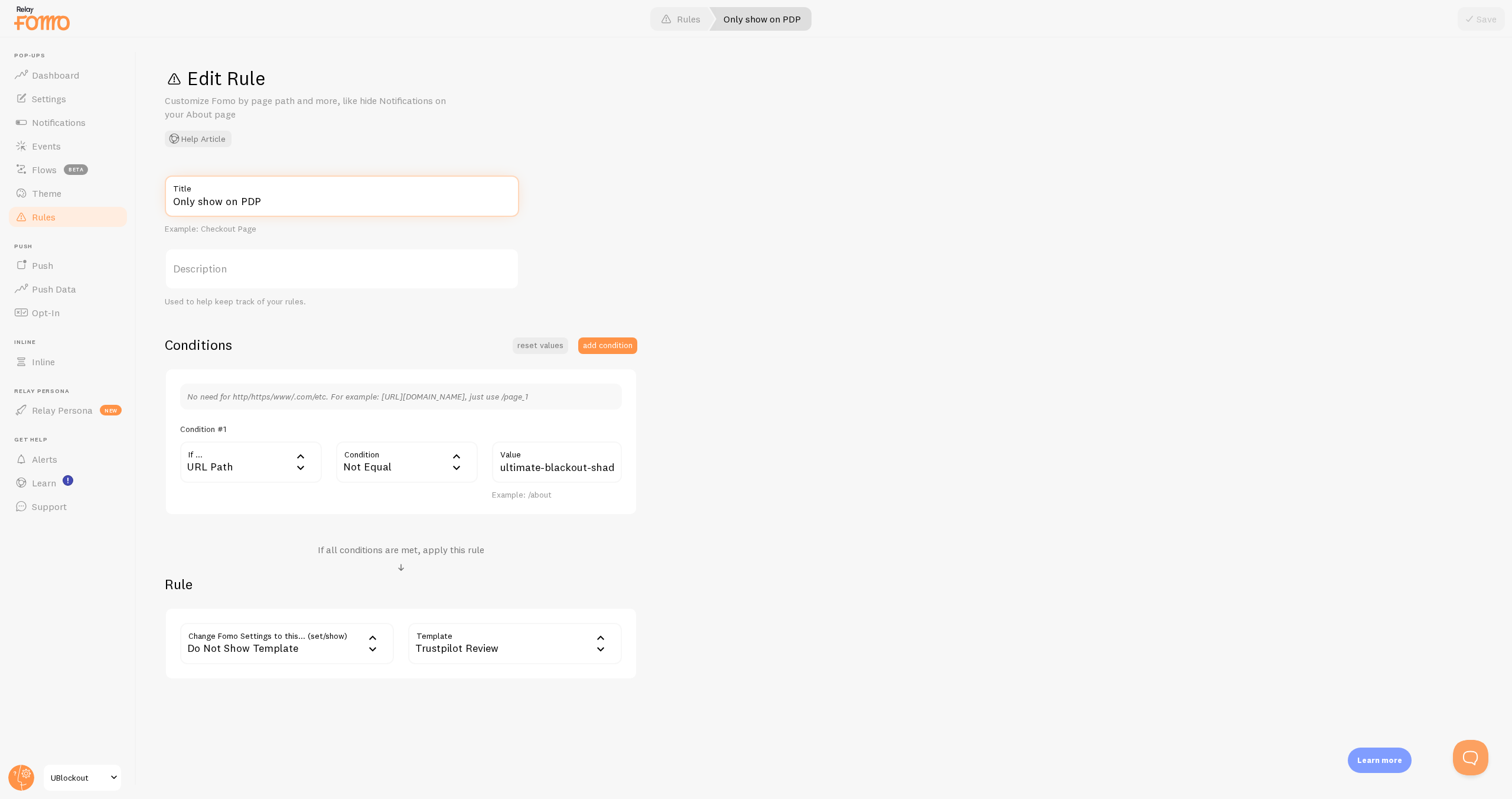
click at [225, 207] on input "Only show on PDP" at bounding box center [342, 196] width 355 height 42
type input "Only show TrustPilot on PDP"
click at [1474, 20] on span at bounding box center [1469, 18] width 14 height 14
